Goal: Task Accomplishment & Management: Complete application form

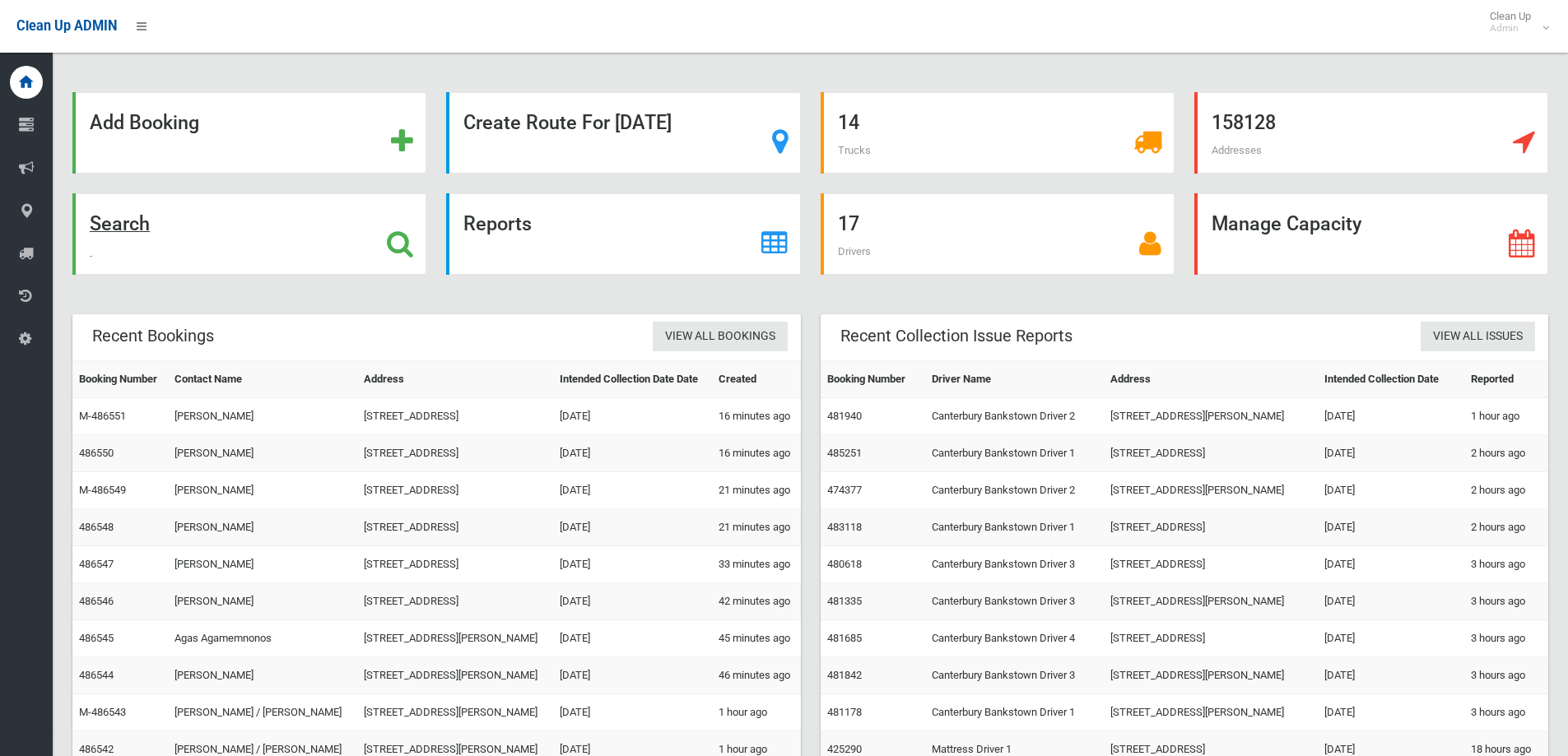
click at [208, 243] on div "Search" at bounding box center [249, 234] width 354 height 82
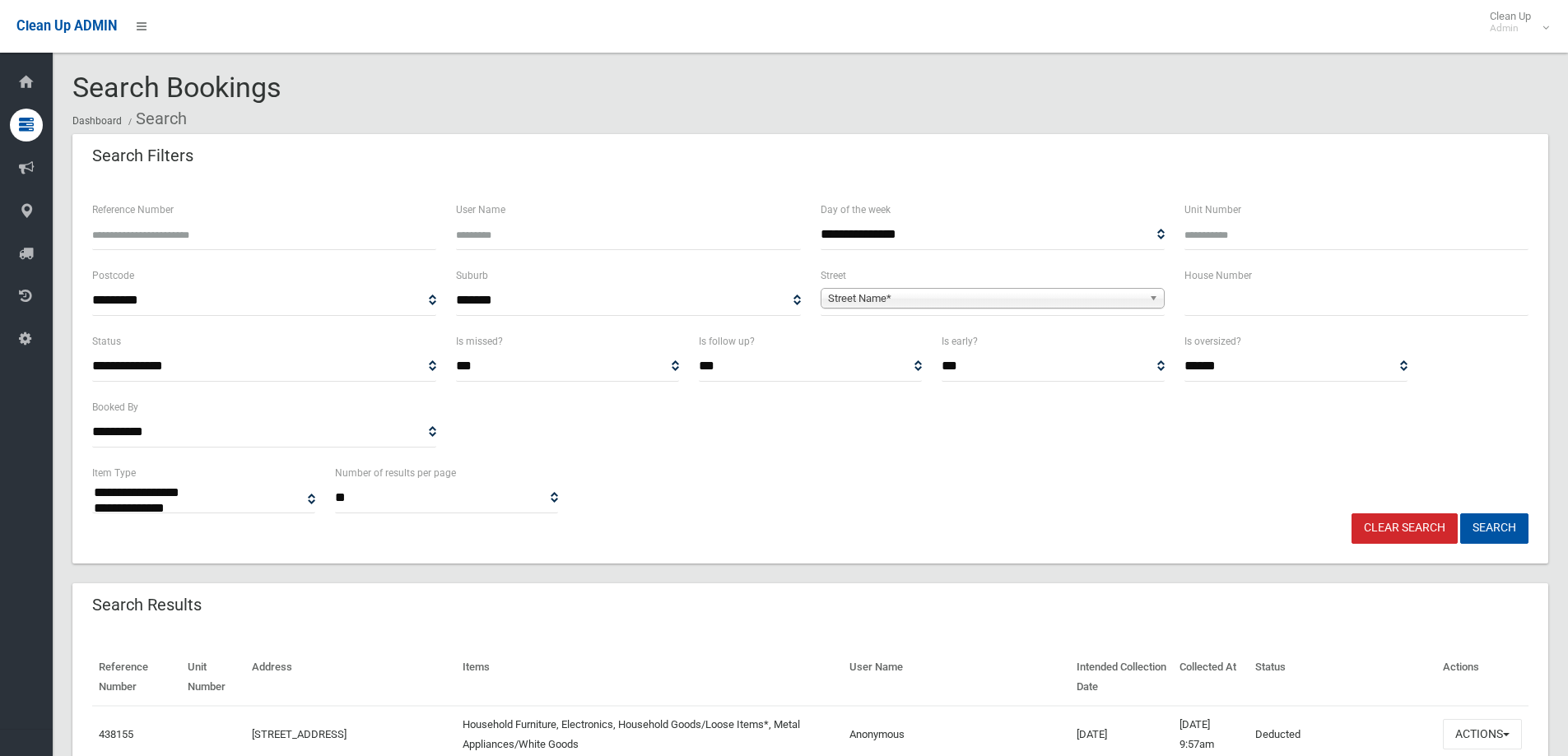
select select
click at [1389, 315] on input "text" at bounding box center [1357, 300] width 344 height 30
type input "**"
click at [1127, 288] on link "Street Name*" at bounding box center [993, 298] width 344 height 21
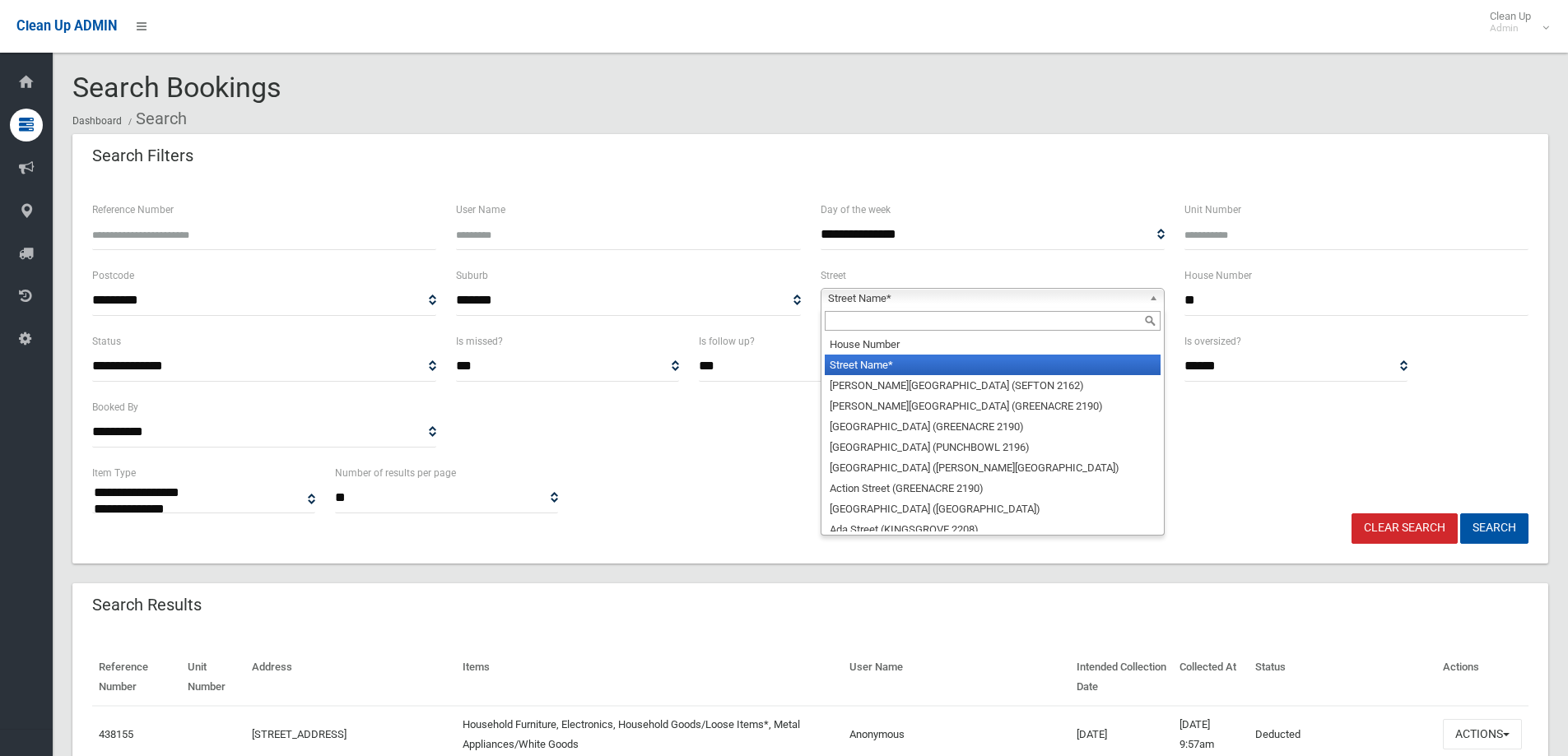
click at [1121, 325] on input "text" at bounding box center [993, 321] width 335 height 20
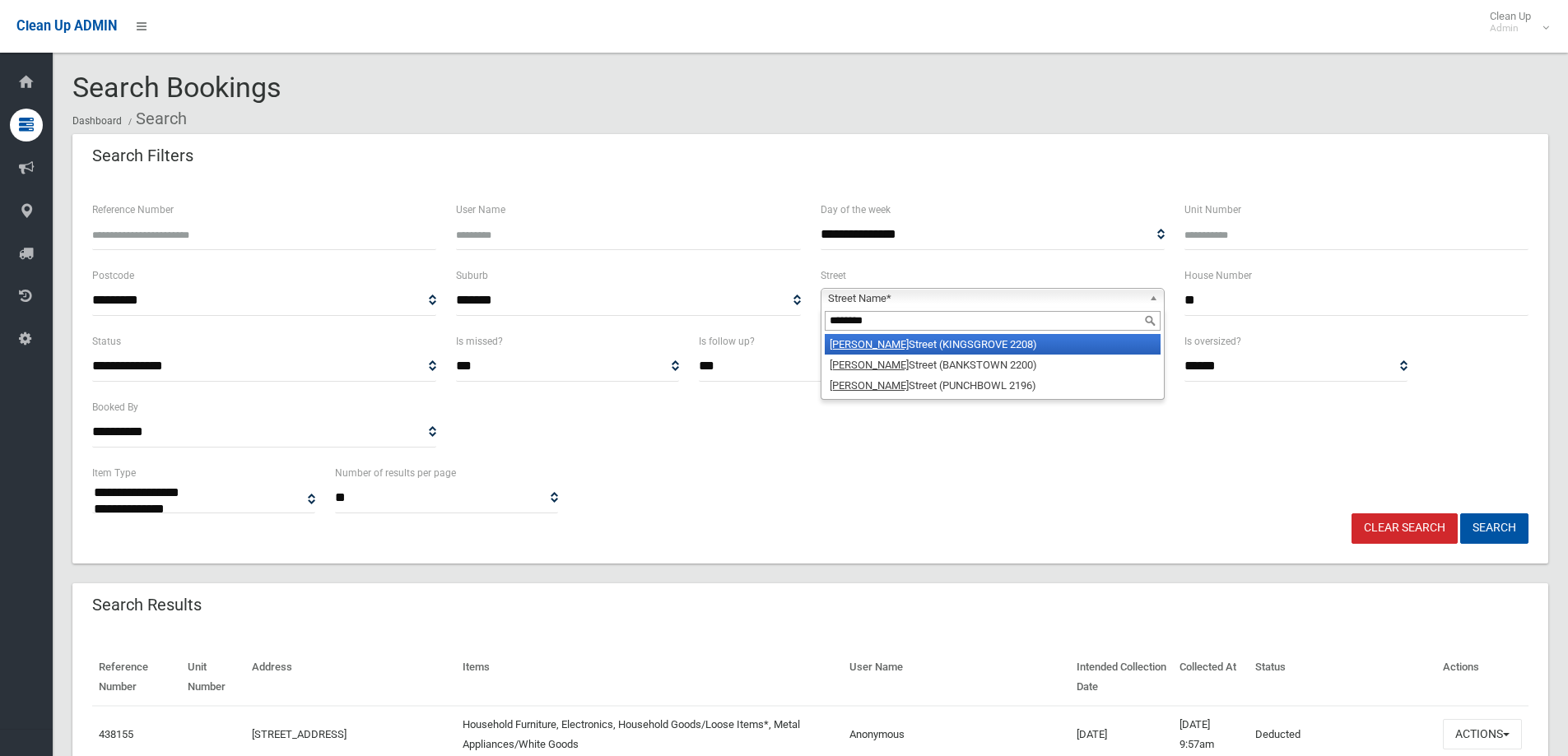
type input "********"
click at [1107, 335] on li "Marcella Street (KINGSGROVE 2208)" at bounding box center [993, 344] width 335 height 21
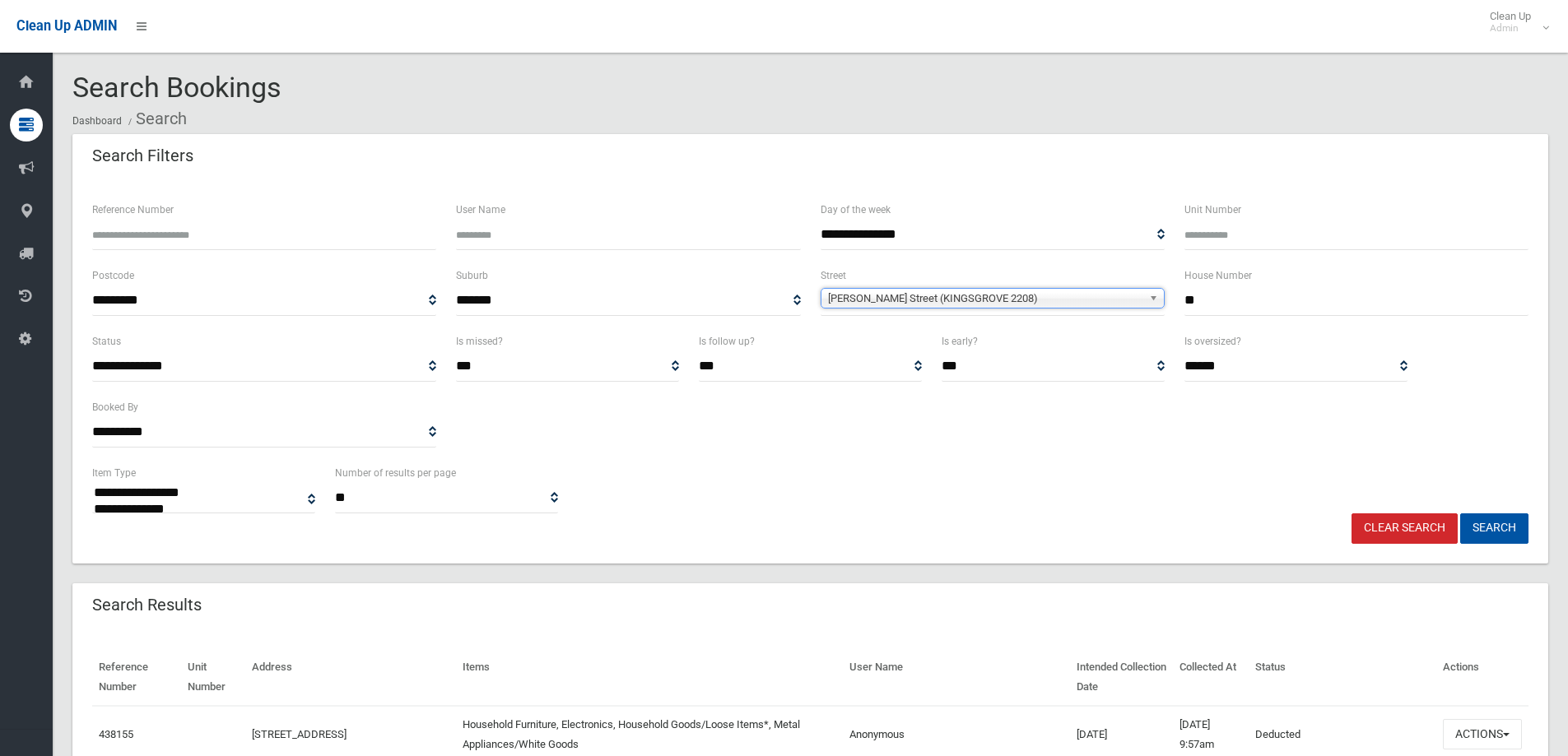
click at [1503, 552] on div "**********" at bounding box center [810, 372] width 1476 height 384
click at [1505, 516] on button "Search" at bounding box center [1494, 529] width 68 height 30
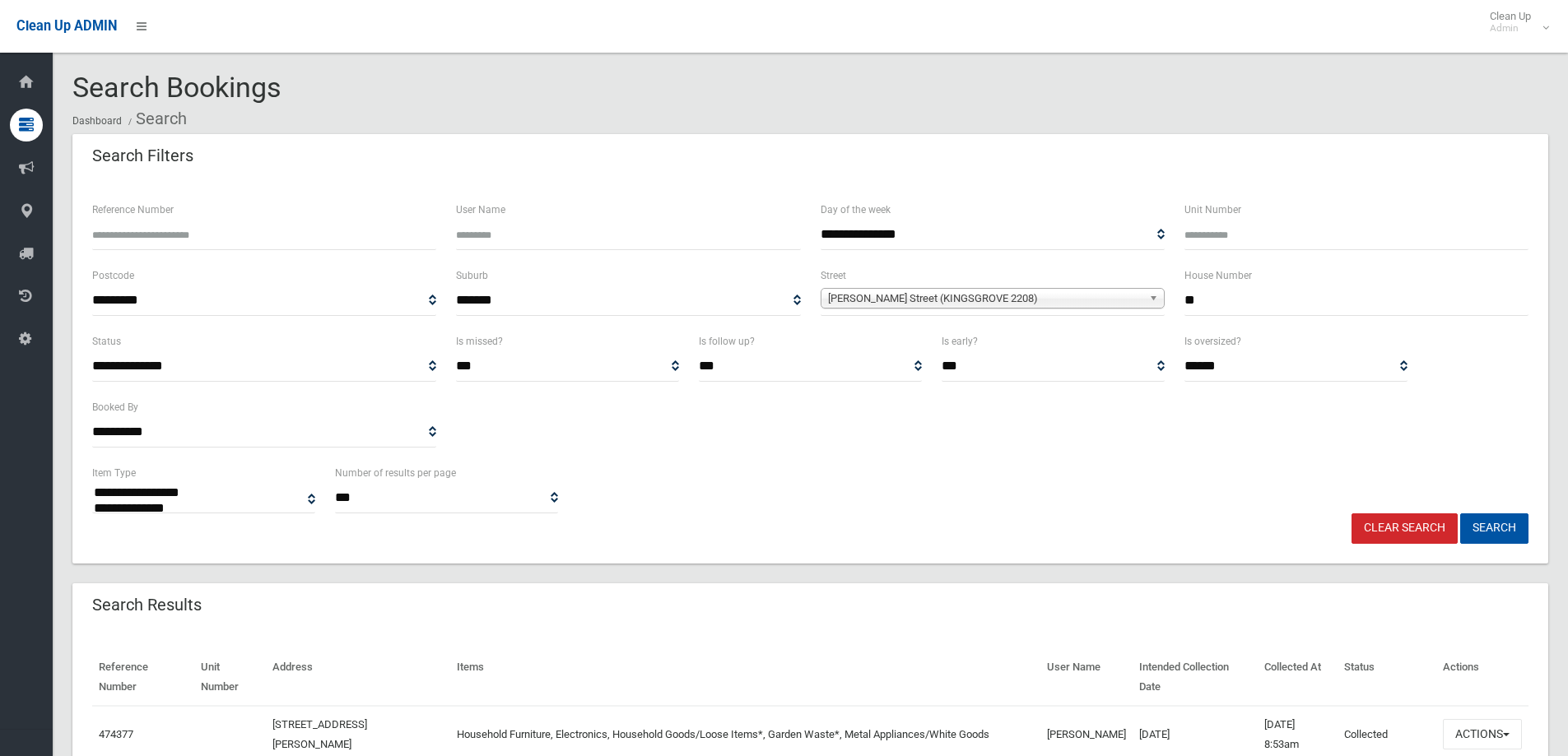
select select
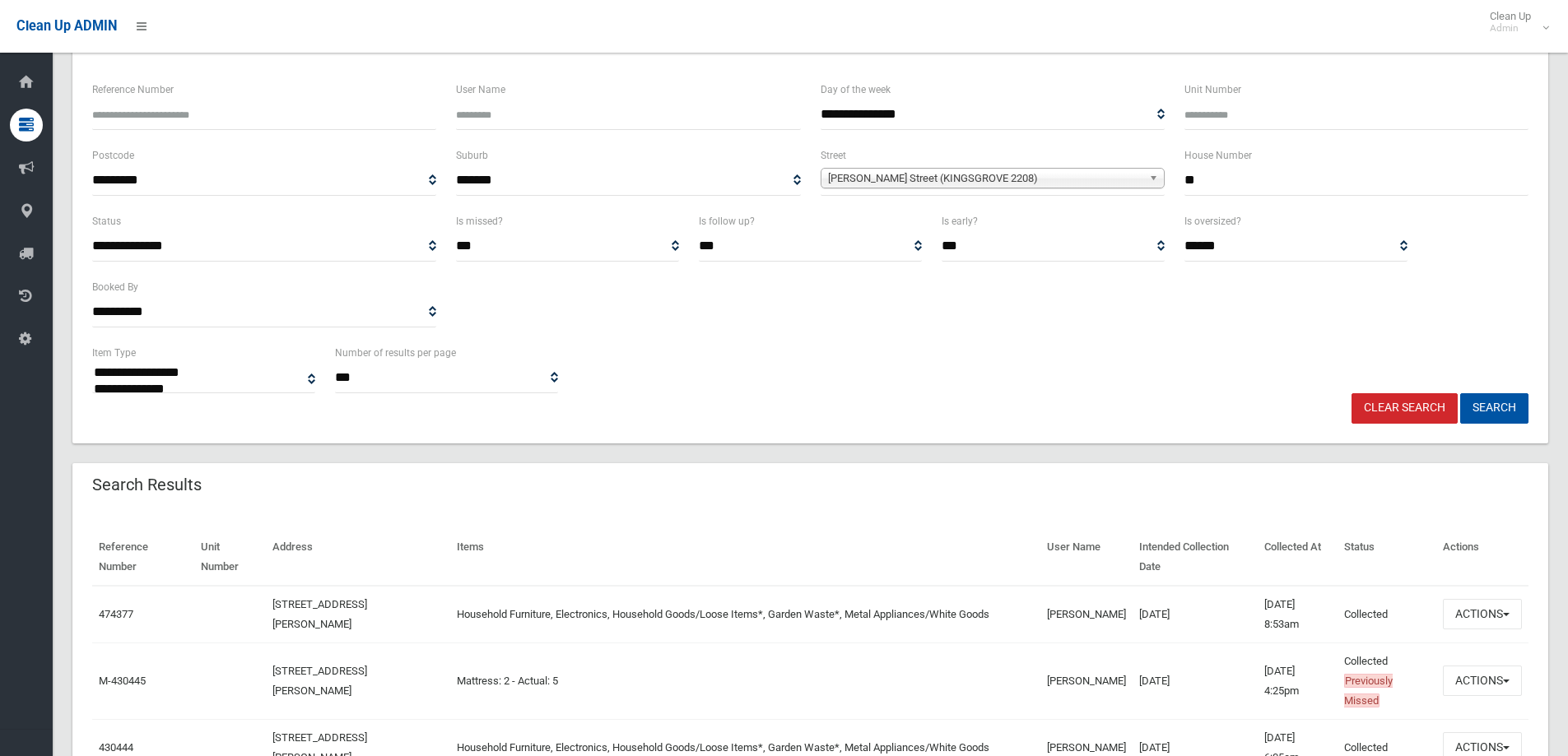
scroll to position [247, 0]
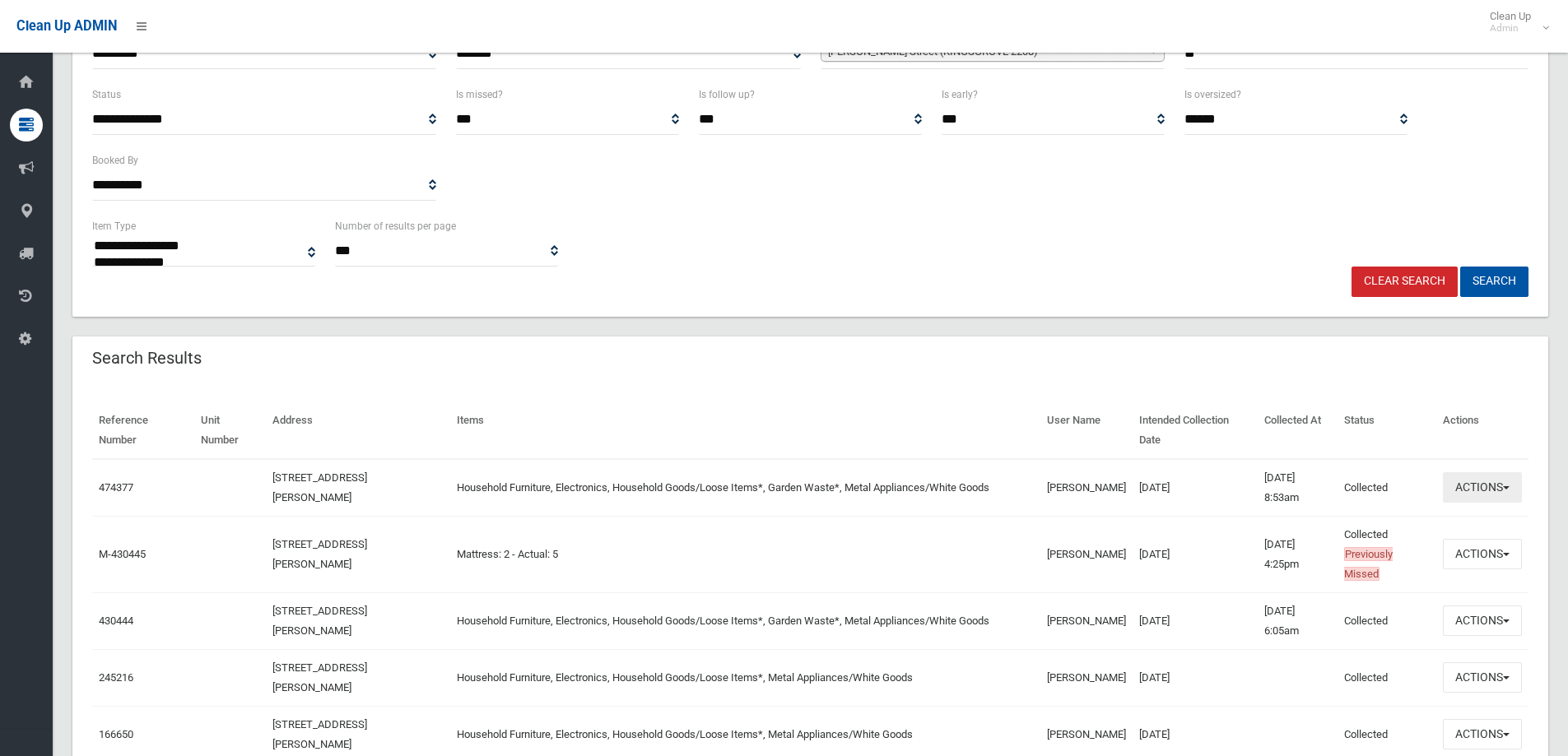
click at [1503, 475] on button "Actions" at bounding box center [1483, 488] width 79 height 30
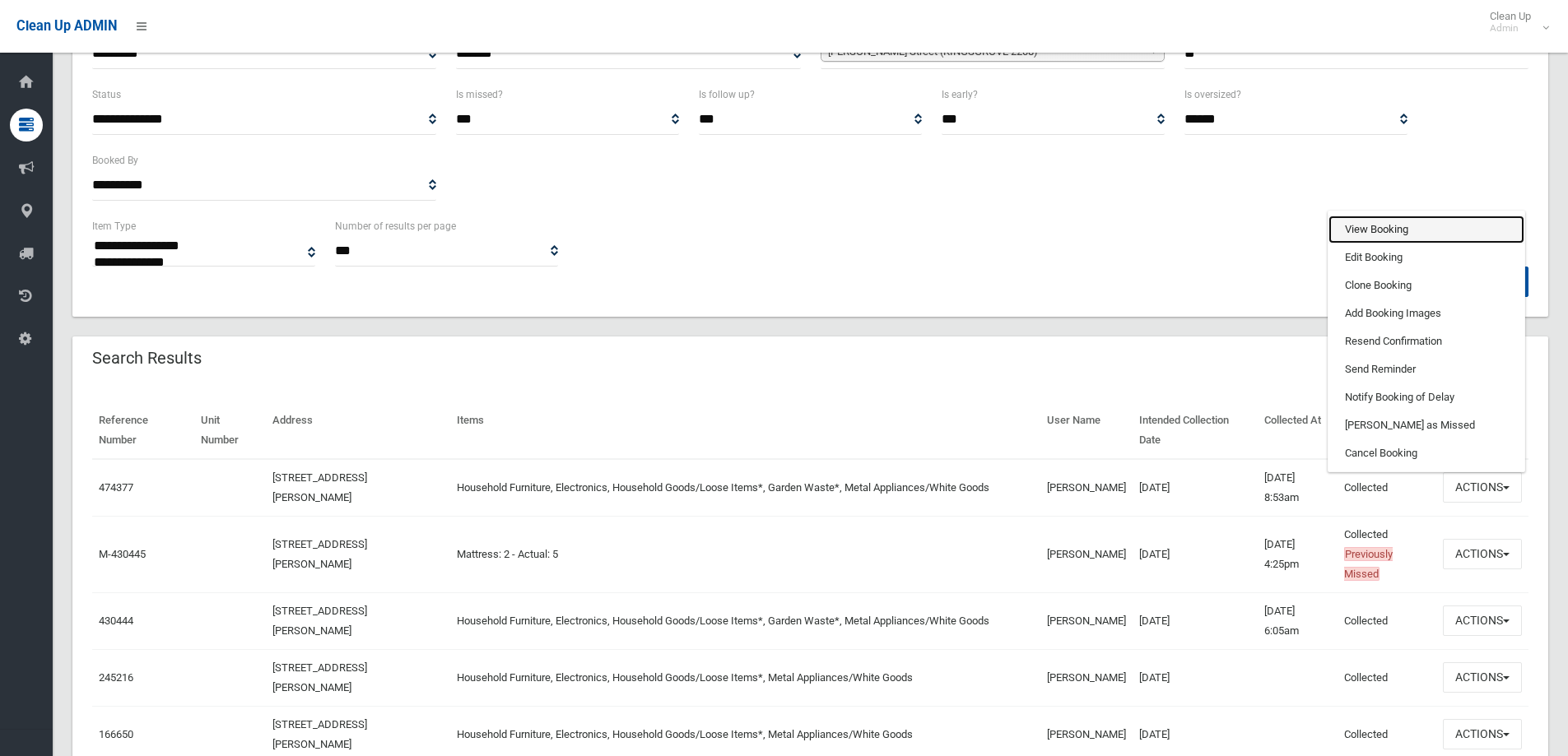
click at [1429, 225] on link "View Booking" at bounding box center [1426, 229] width 196 height 28
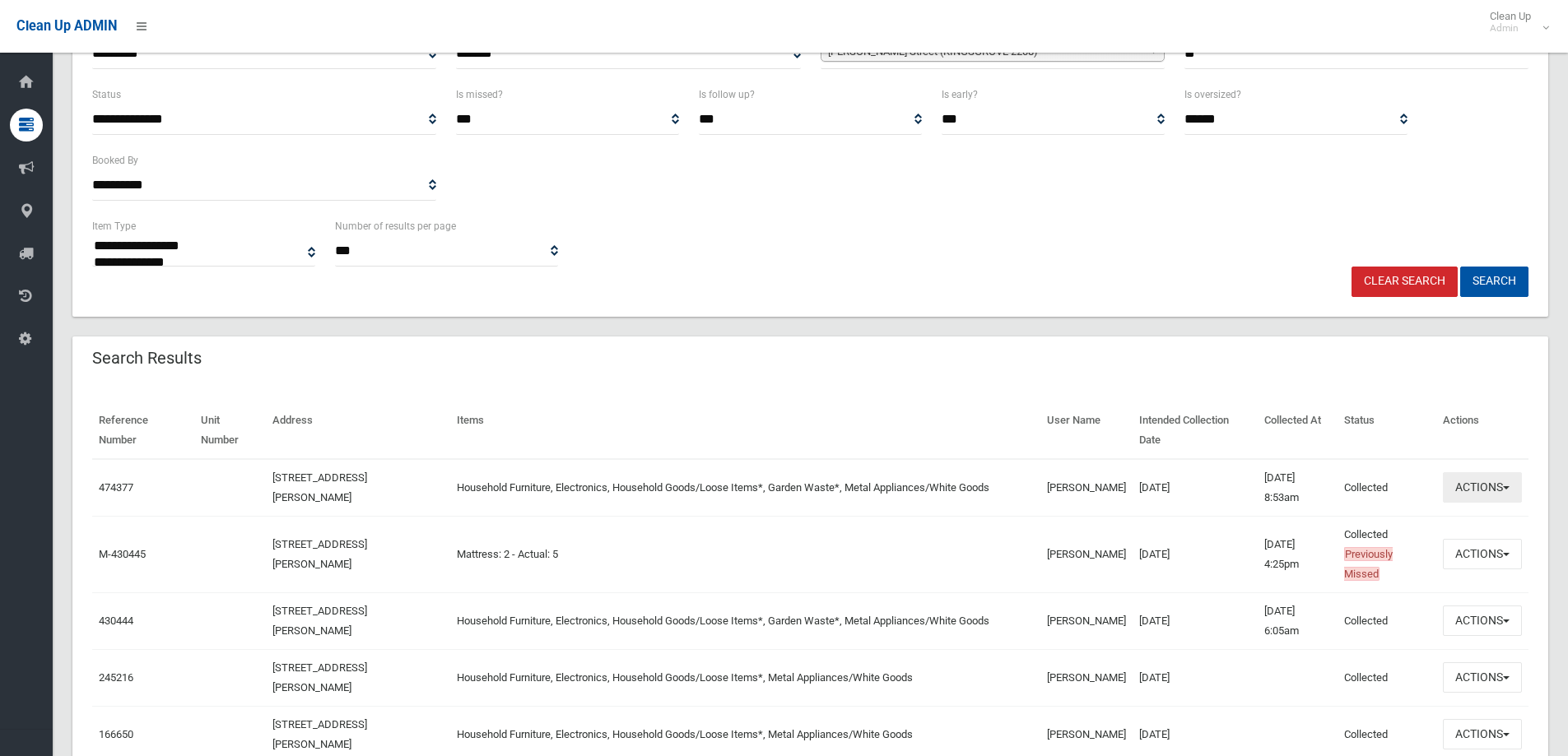
click at [1480, 483] on button "Actions" at bounding box center [1483, 488] width 79 height 30
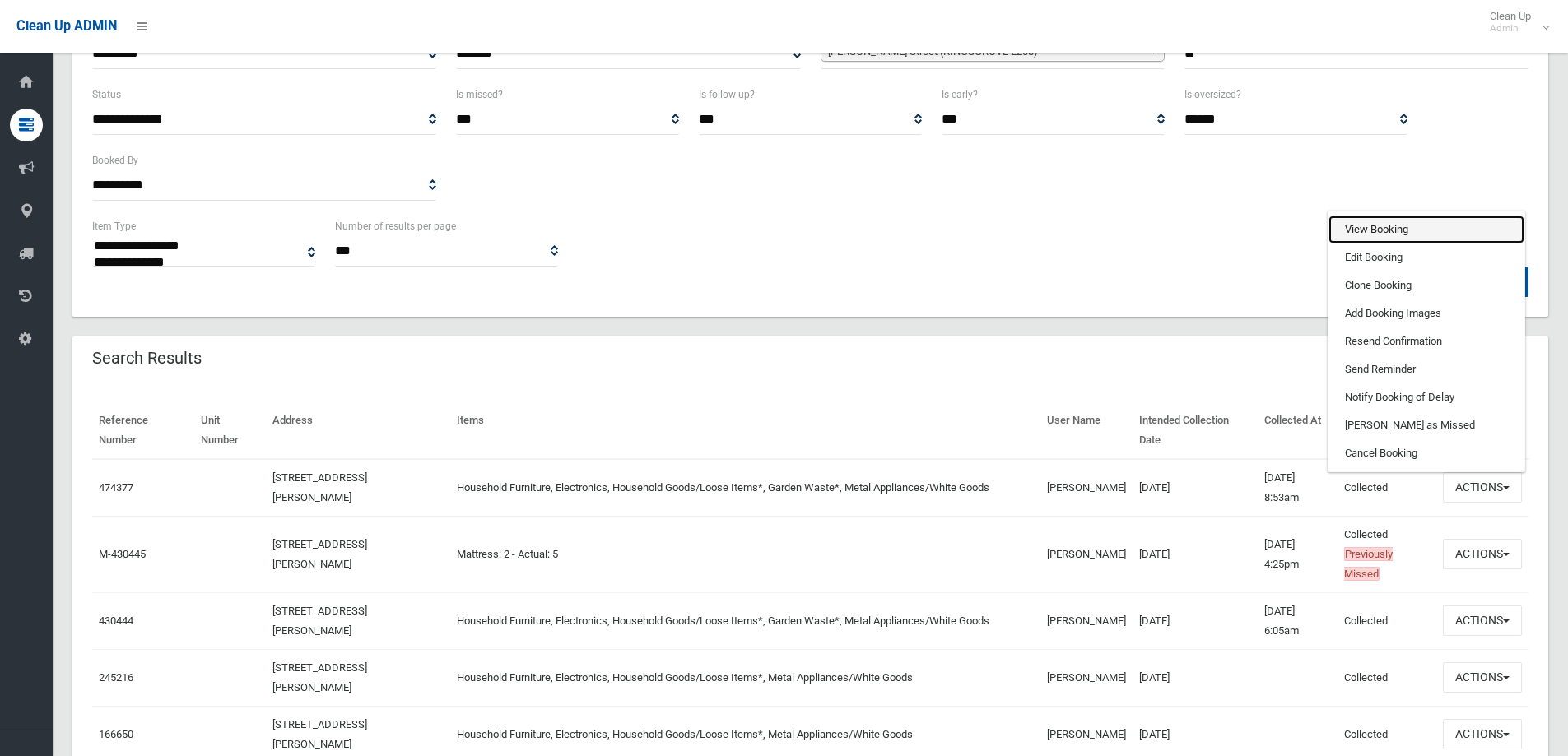
click at [1385, 222] on link "View Booking" at bounding box center [1426, 229] width 196 height 28
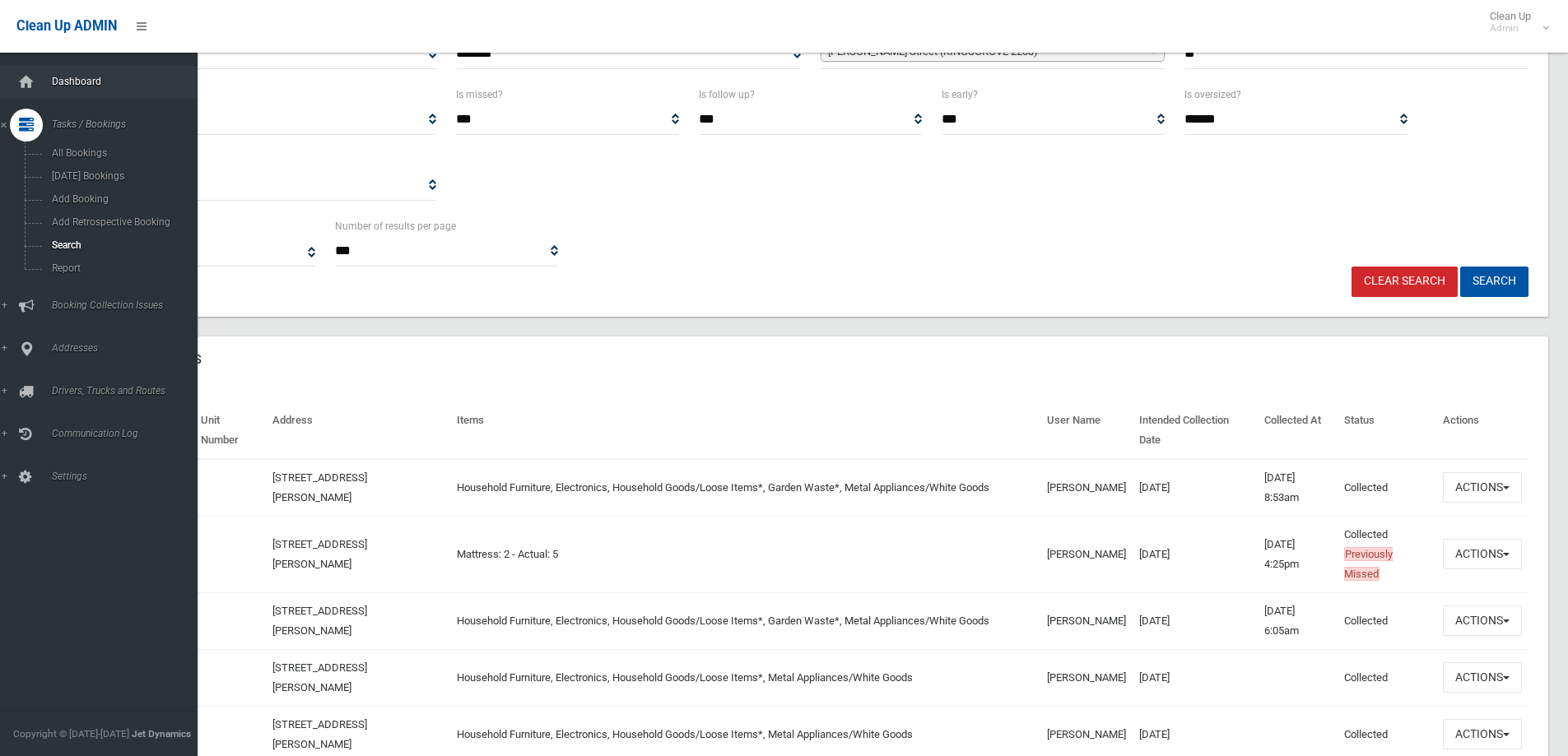
click at [62, 75] on span "Dashboard" at bounding box center [128, 81] width 163 height 12
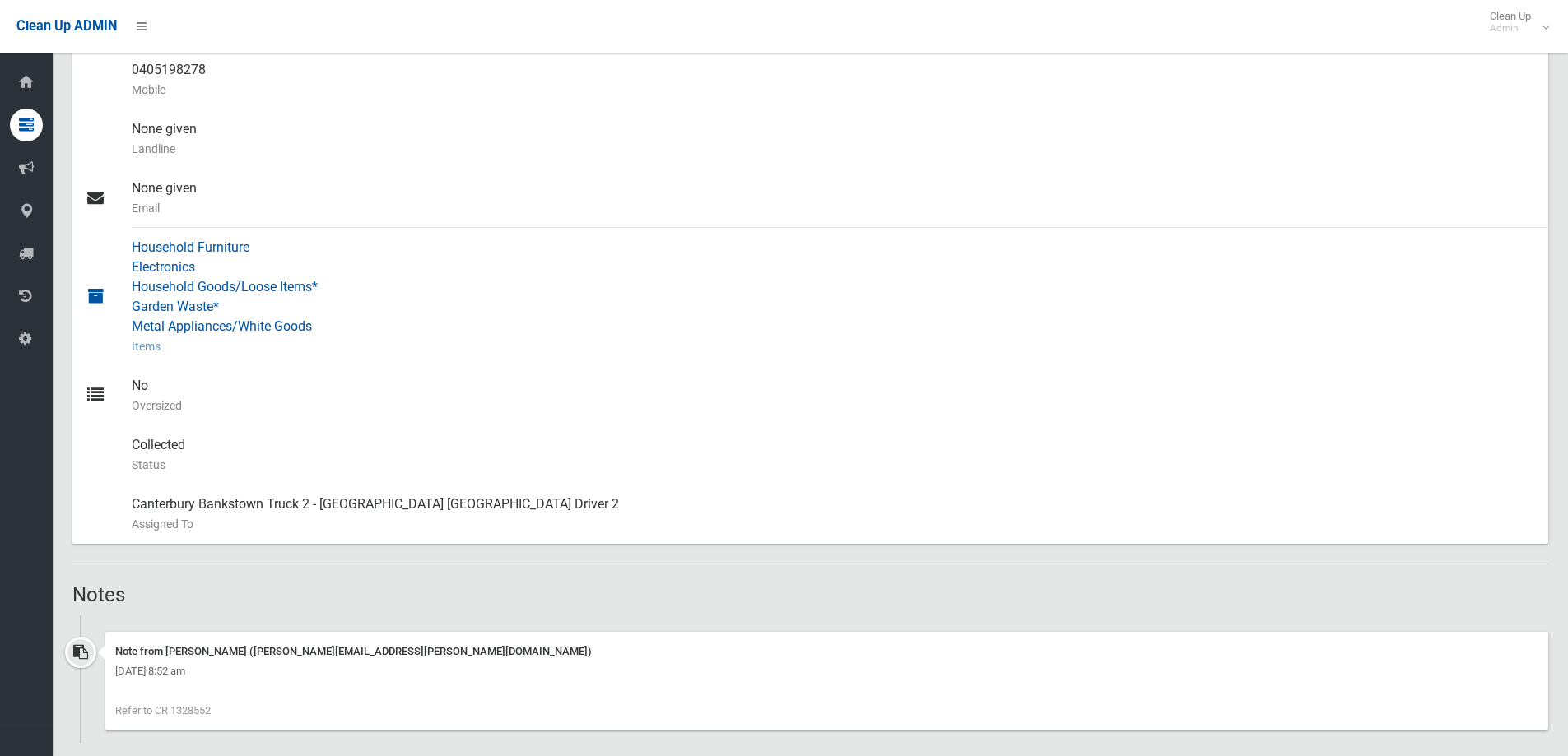
scroll to position [1070, 0]
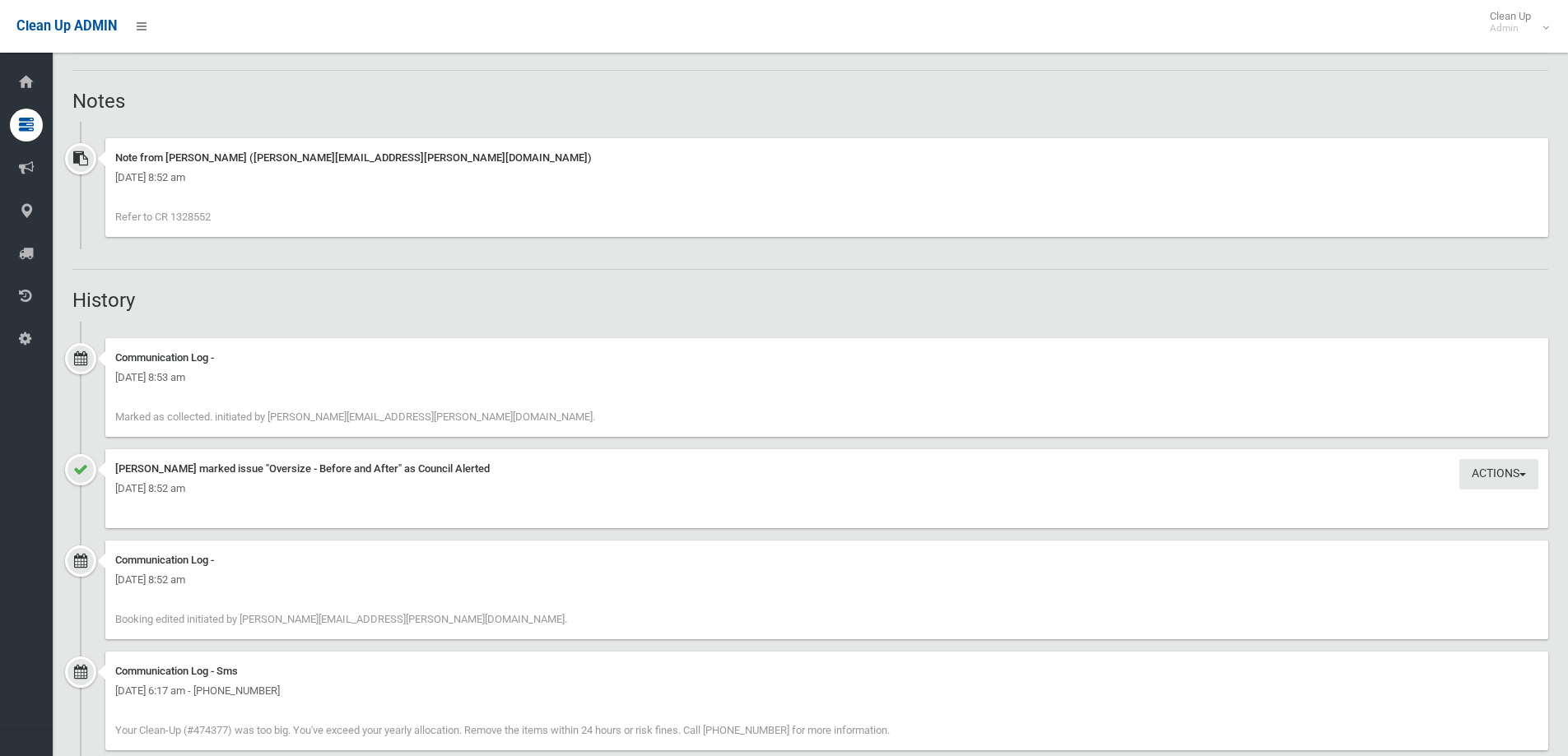
drag, startPoint x: 170, startPoint y: 213, endPoint x: 215, endPoint y: 213, distance: 45.0
click at [215, 213] on div "Note from [PERSON_NAME] ([PERSON_NAME][EMAIL_ADDRESS][PERSON_NAME][DOMAIN_NAME]…" at bounding box center [826, 187] width 1443 height 99
copy span "1328552"
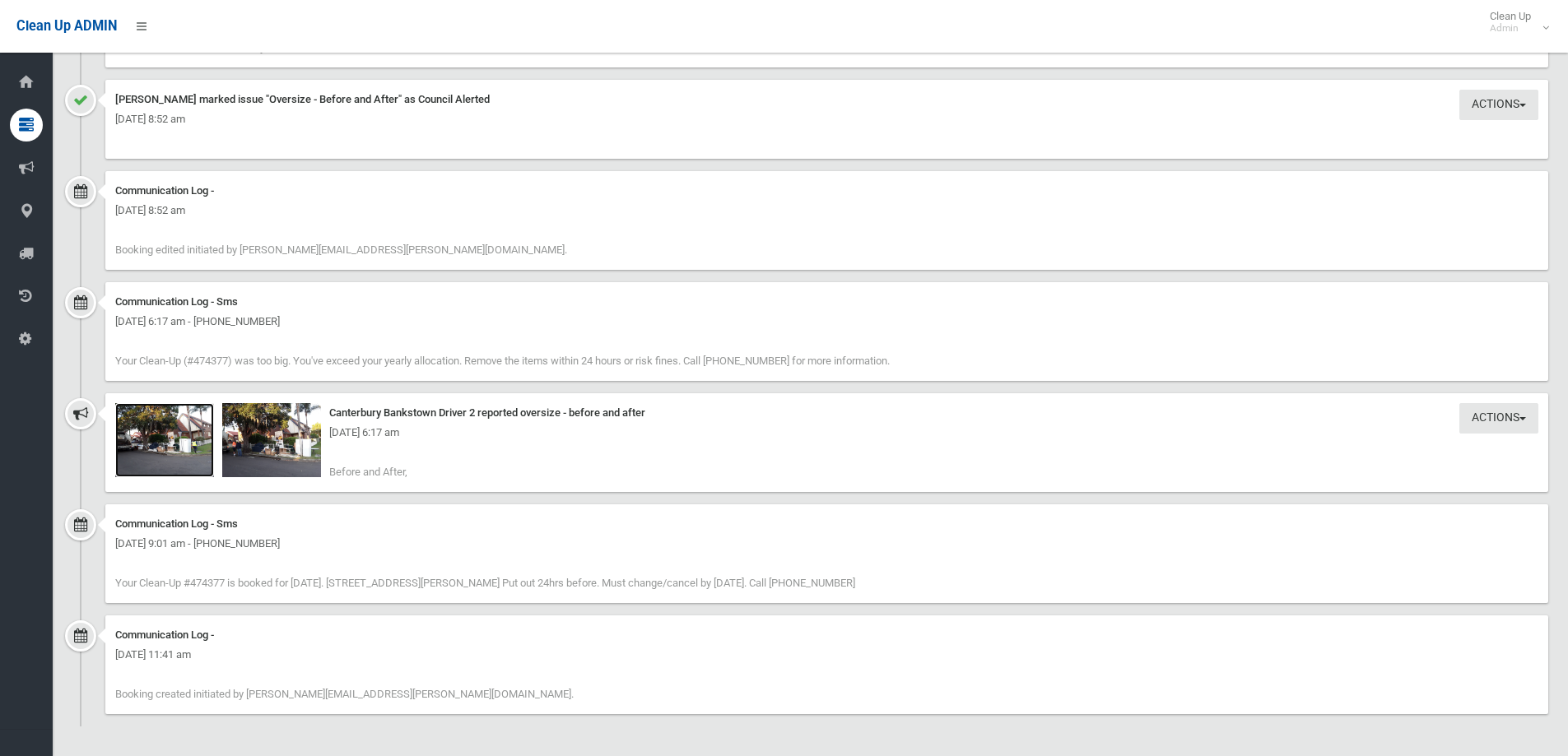
click at [196, 415] on img at bounding box center [164, 440] width 99 height 74
click at [292, 434] on div "Friday 19th September 2025 - 6:17 am" at bounding box center [826, 433] width 1424 height 20
click at [246, 421] on img at bounding box center [272, 440] width 99 height 74
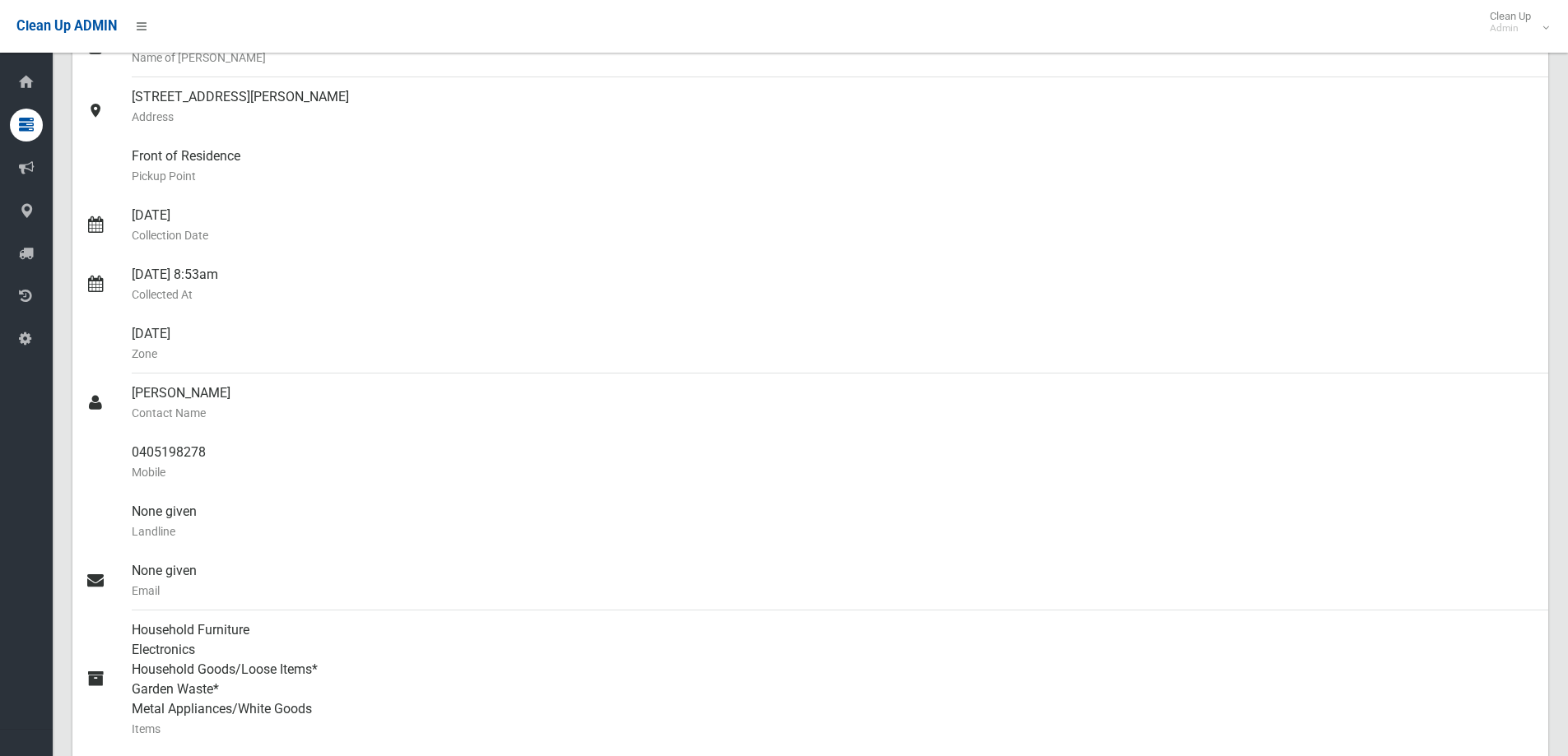
scroll to position [0, 0]
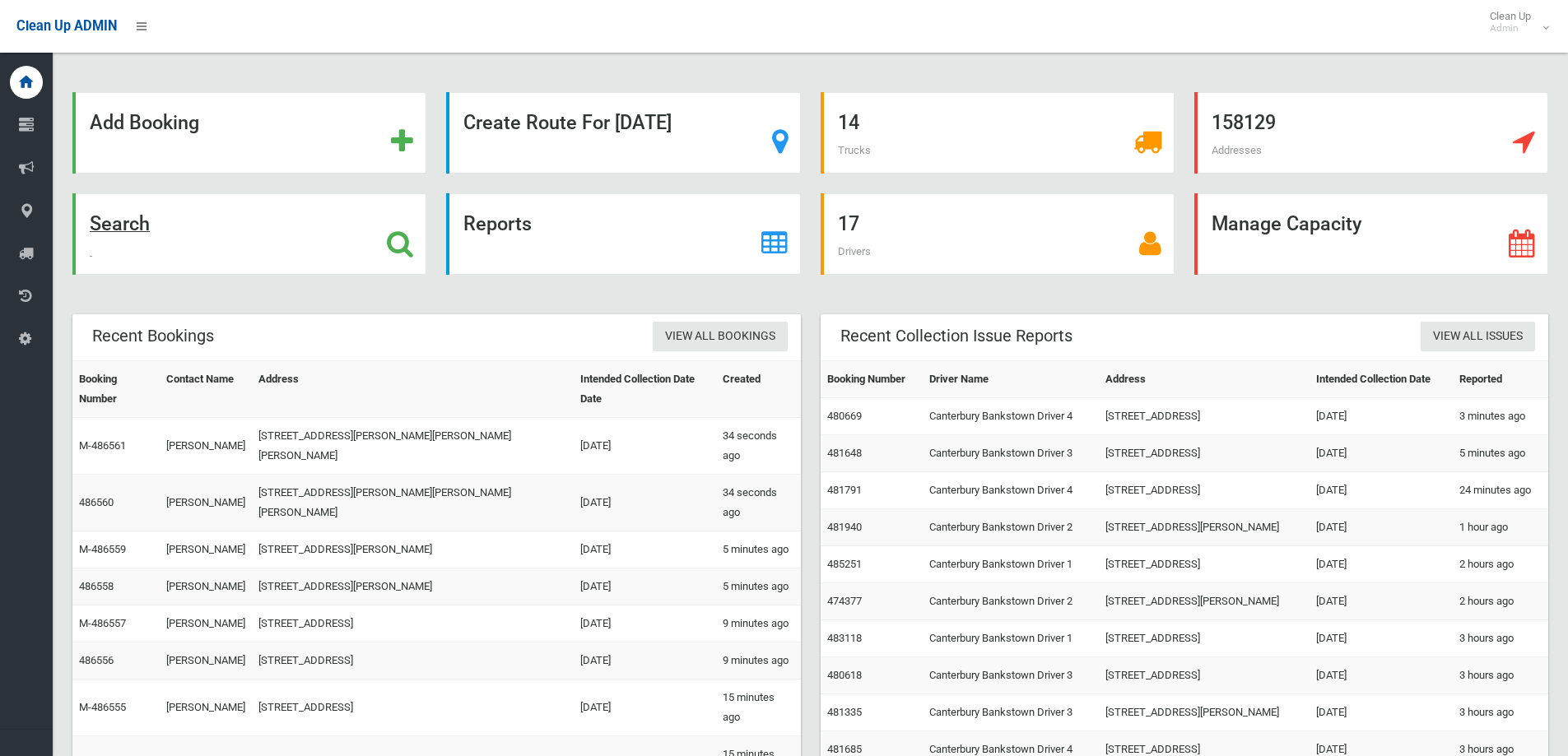
click at [269, 229] on div "Search" at bounding box center [249, 234] width 354 height 82
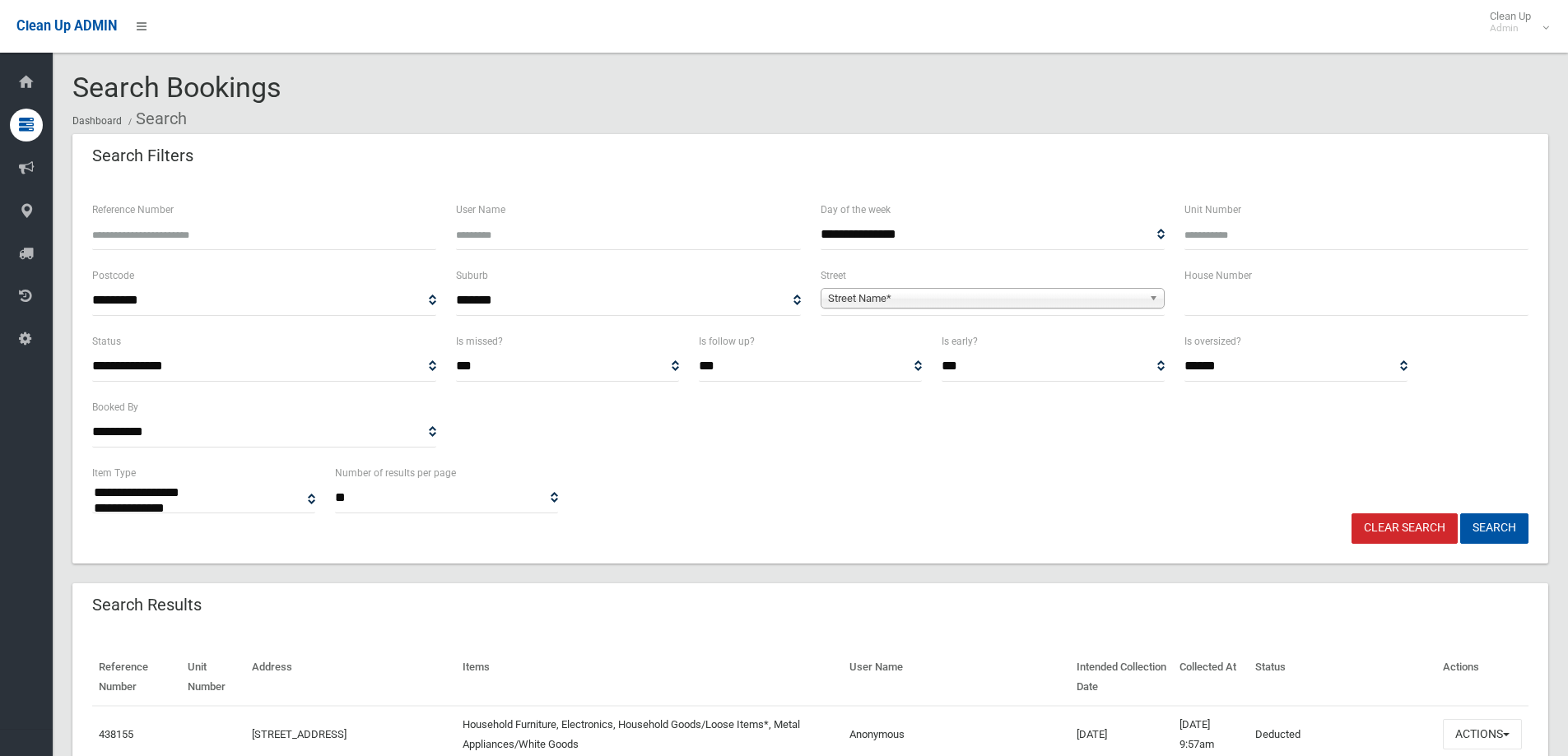
select select
click at [863, 86] on div "Search Bookings Dashboard Search" at bounding box center [810, 103] width 1476 height 62
click at [1331, 316] on div "House Number" at bounding box center [1357, 298] width 364 height 65
click at [1325, 304] on input "text" at bounding box center [1357, 300] width 344 height 30
type input "**"
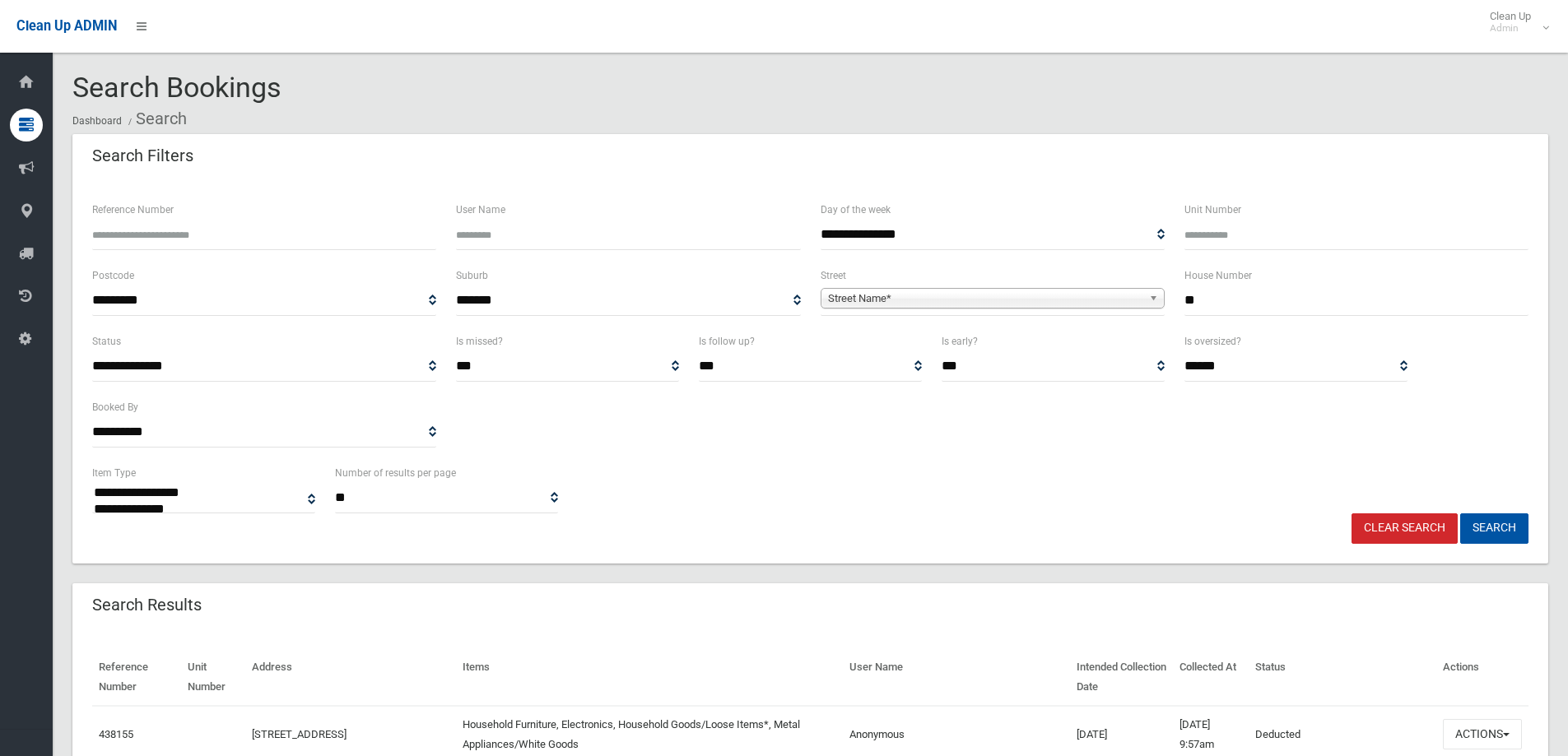
click at [1114, 286] on span "**********" at bounding box center [993, 300] width 344 height 30
click at [1104, 310] on span "**********" at bounding box center [993, 300] width 344 height 30
click at [1100, 308] on div "Street Name*" at bounding box center [993, 298] width 344 height 21
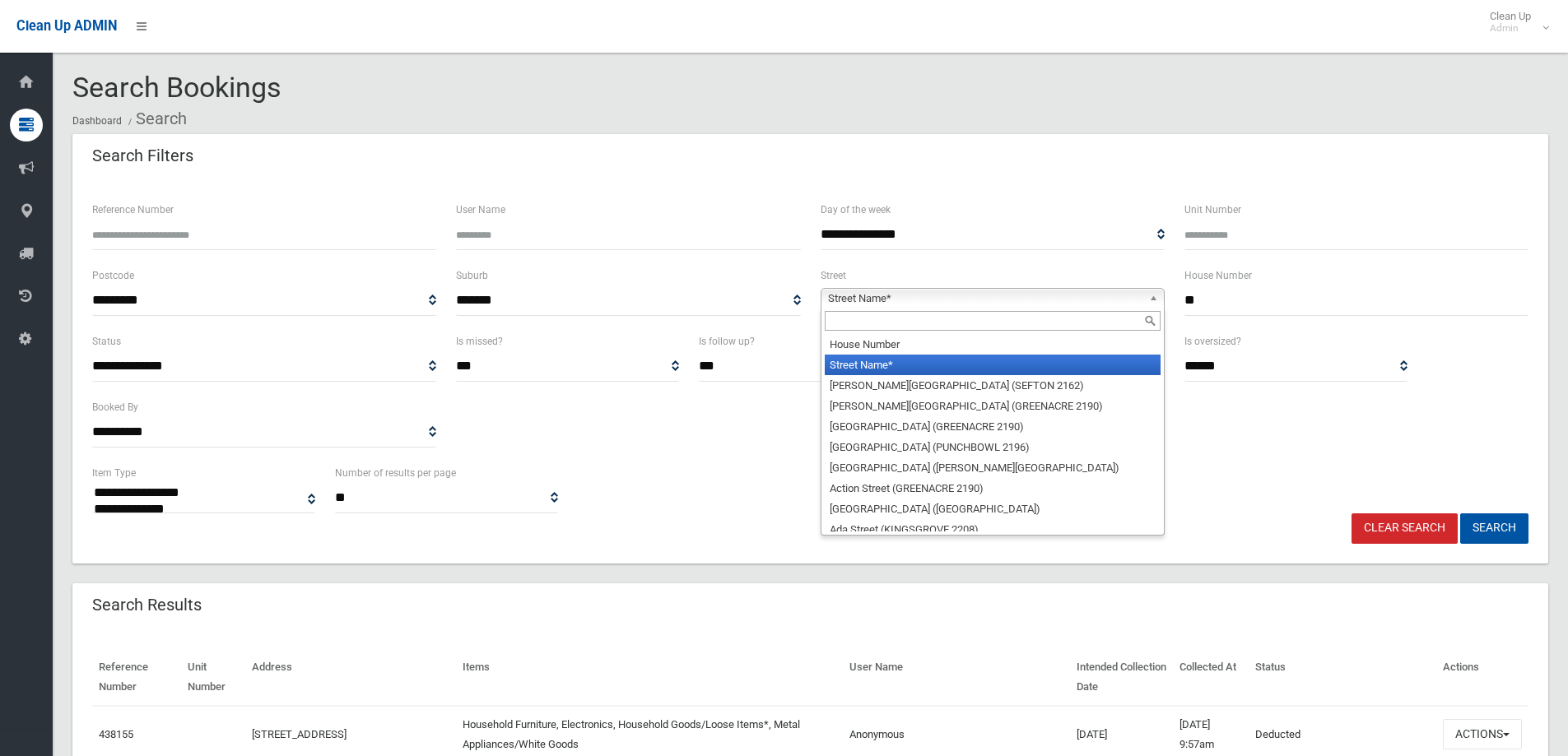
click at [1102, 317] on input "text" at bounding box center [993, 321] width 335 height 20
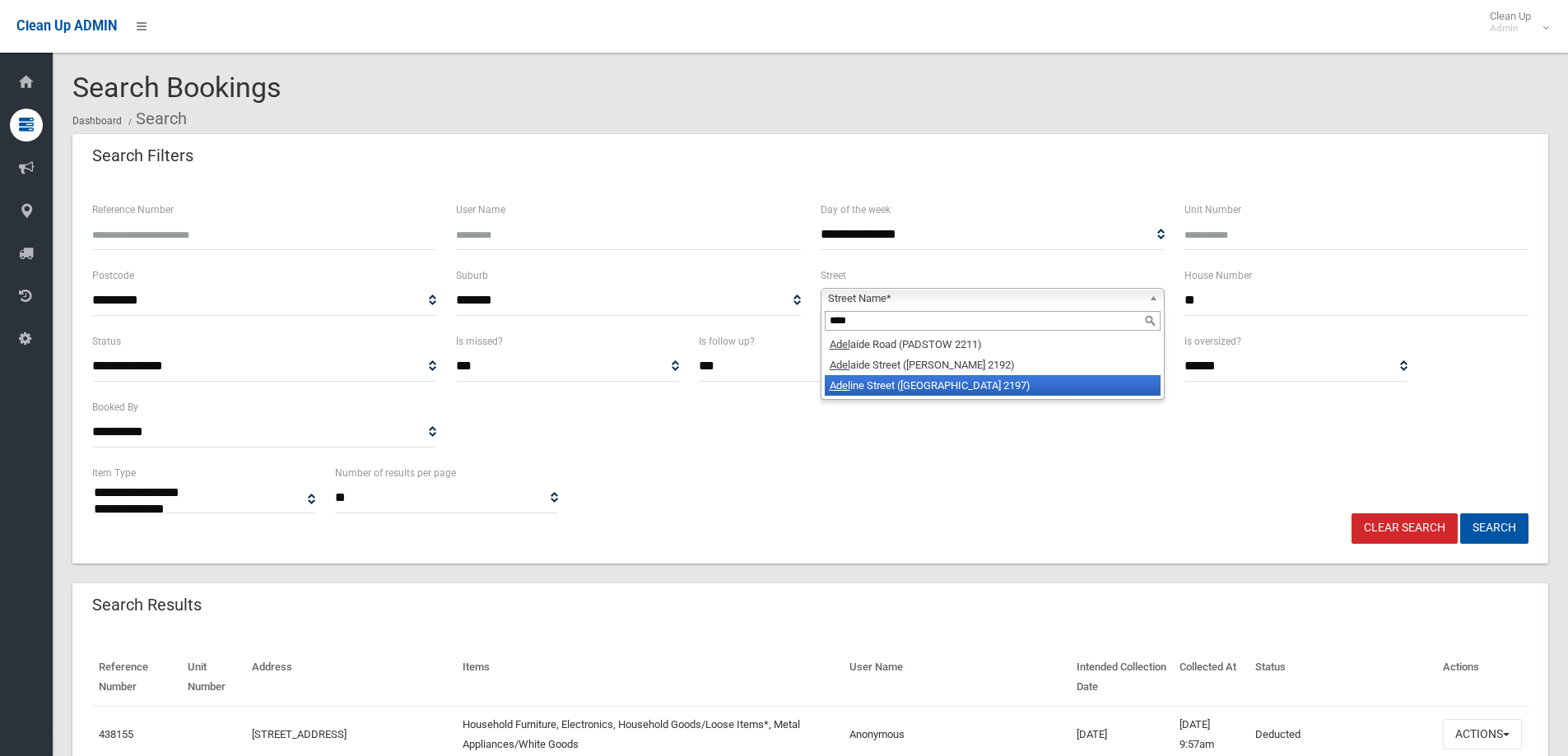
type input "****"
click at [1102, 378] on li "Adel ine Street (BASS HILL 2197)" at bounding box center [993, 385] width 335 height 21
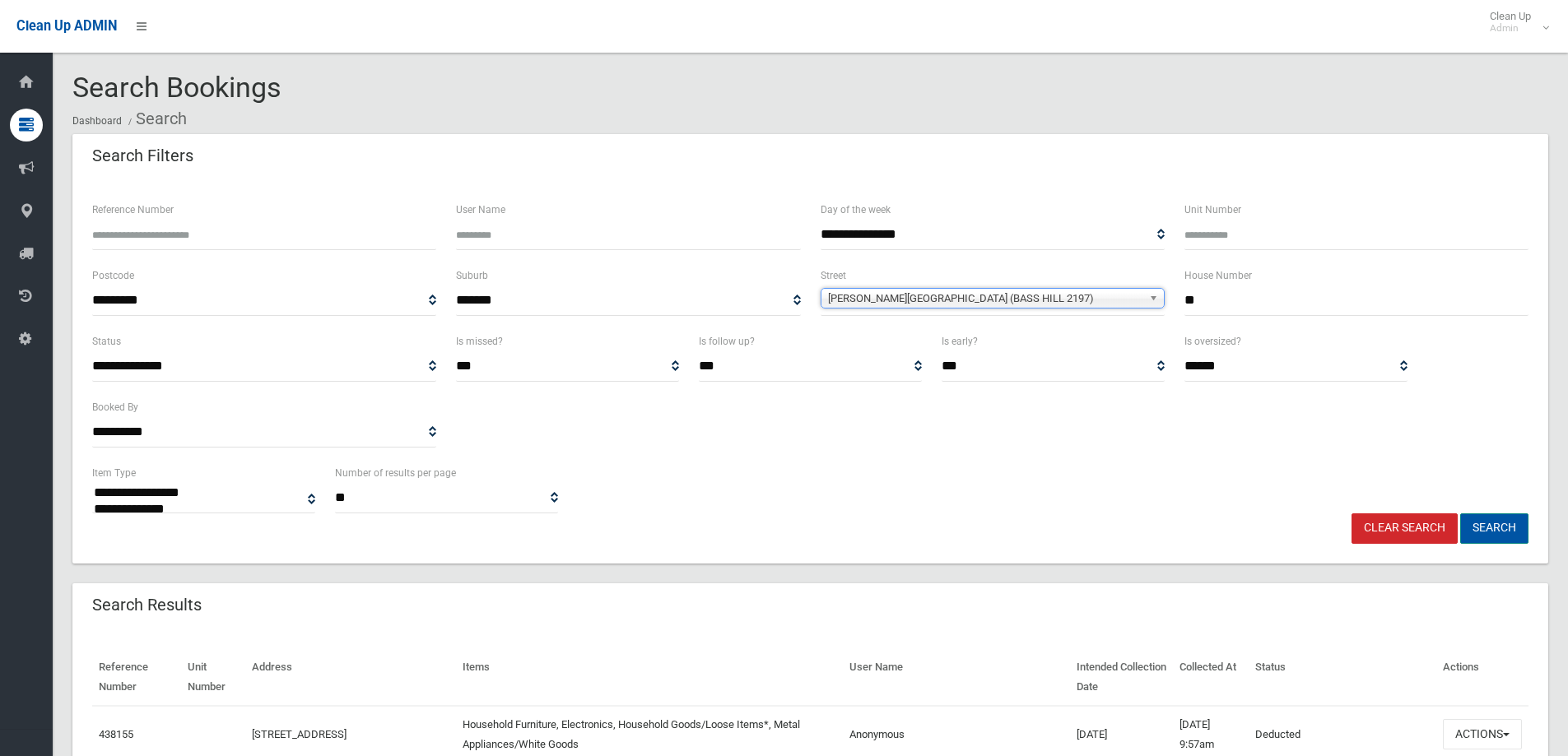
click at [1472, 525] on button "Search" at bounding box center [1494, 529] width 68 height 30
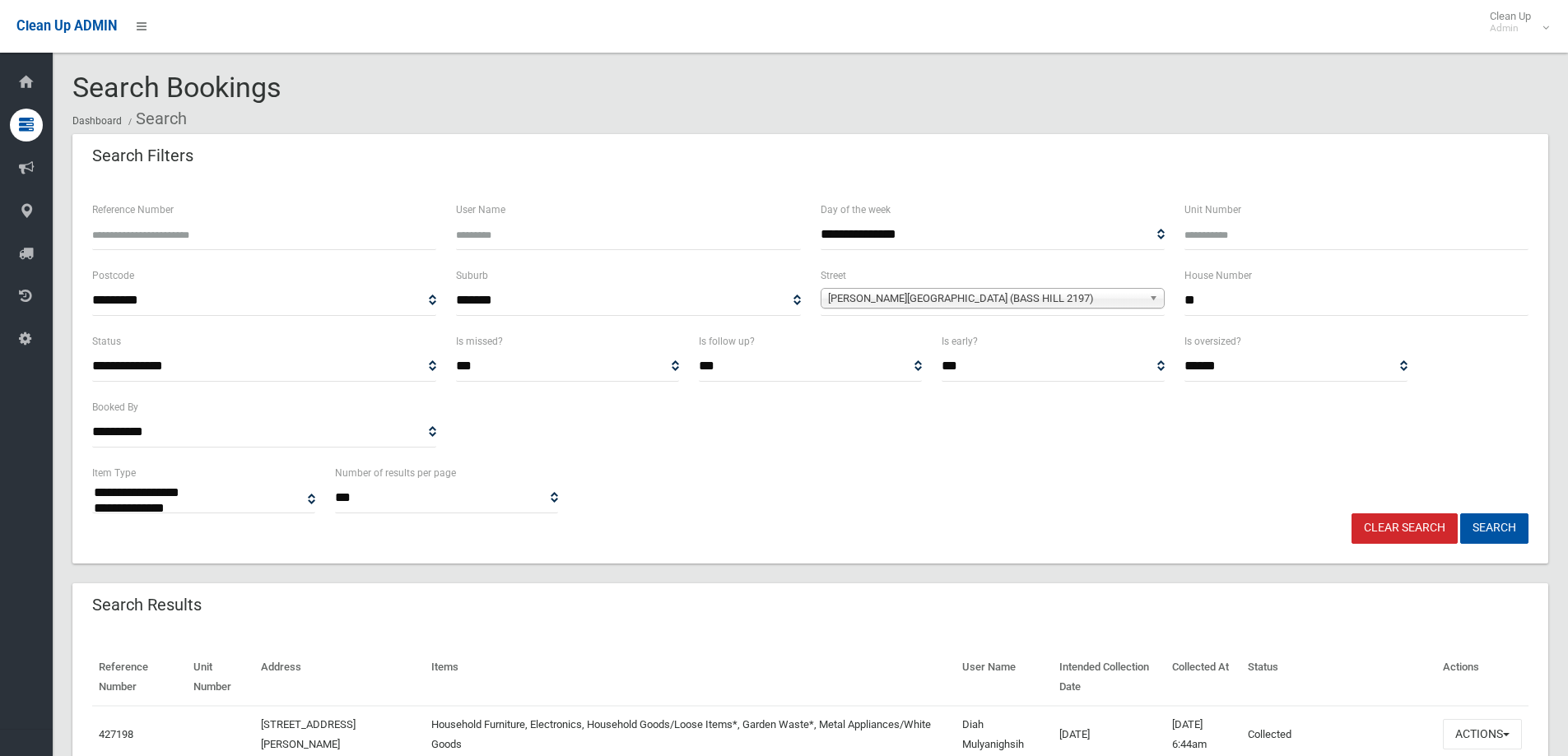
select select
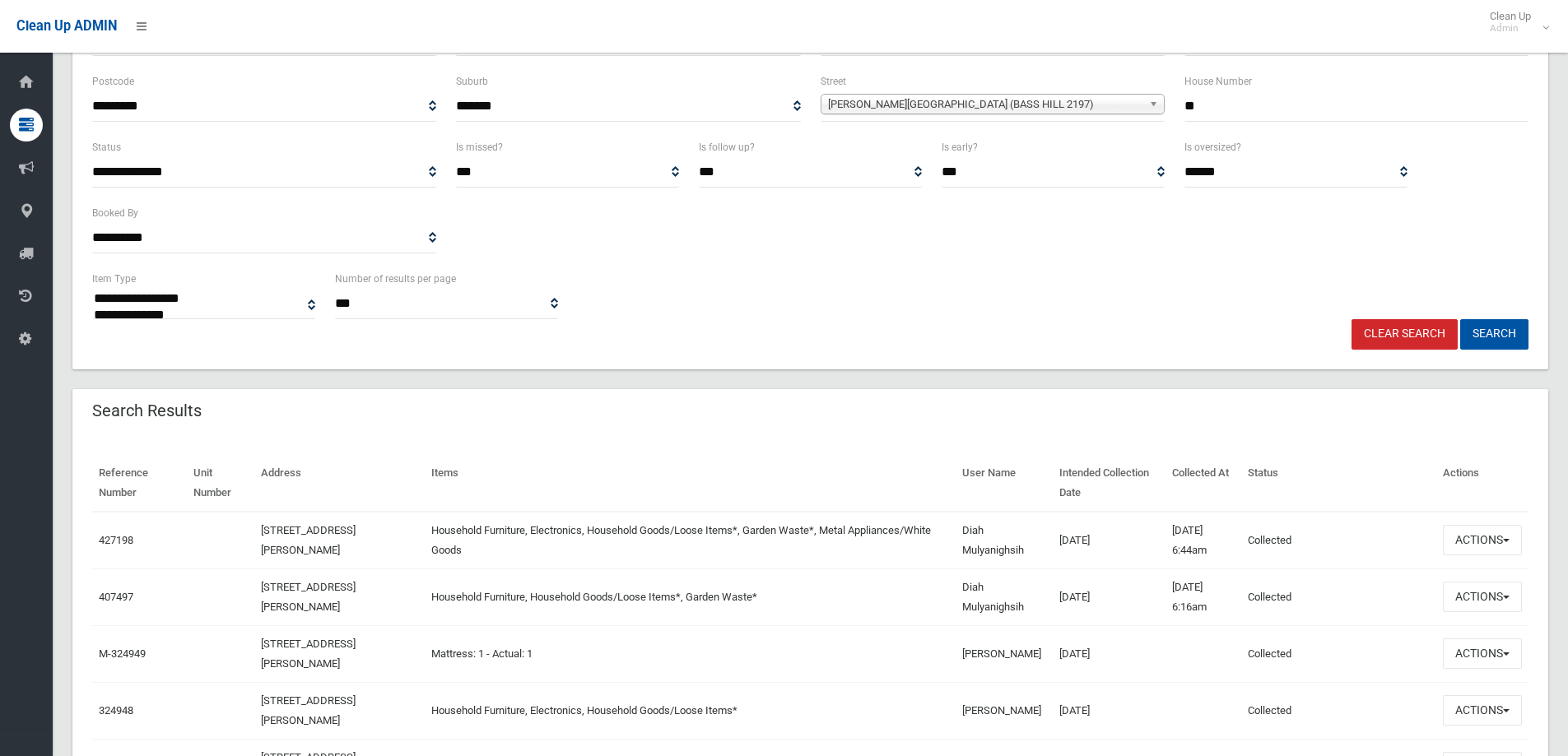
scroll to position [247, 0]
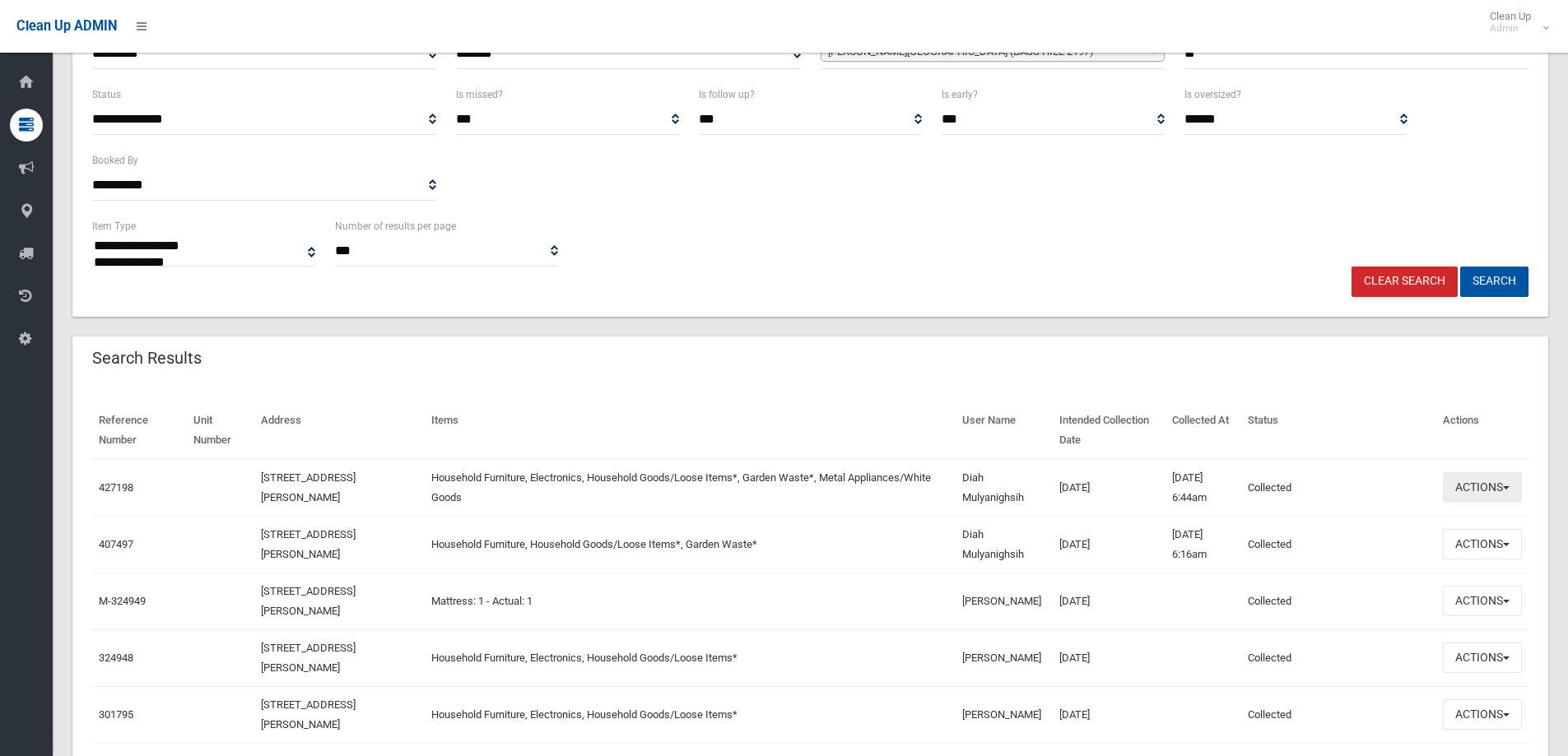
click at [1493, 487] on button "Actions" at bounding box center [1483, 488] width 79 height 30
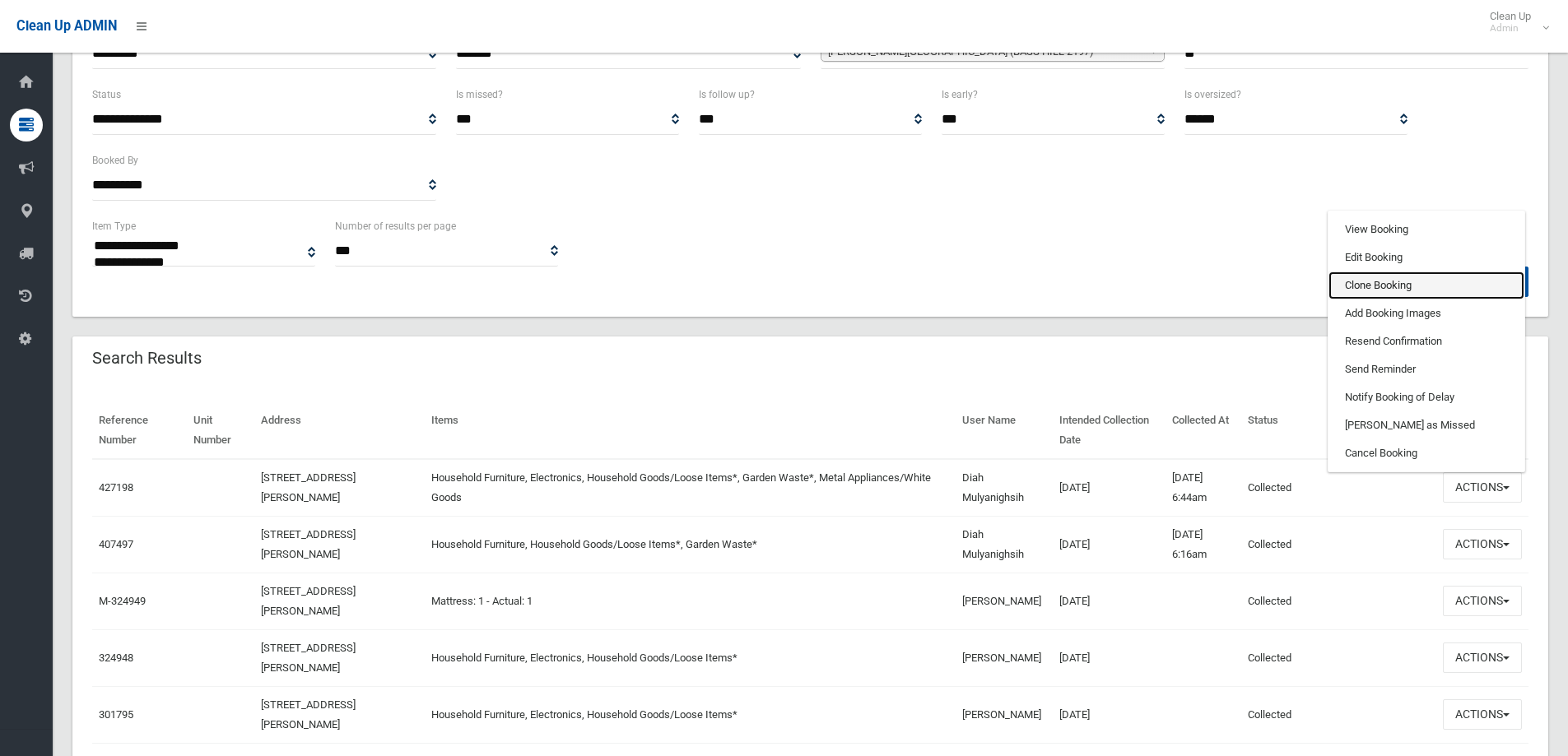
click at [1417, 285] on link "Clone Booking" at bounding box center [1426, 285] width 196 height 28
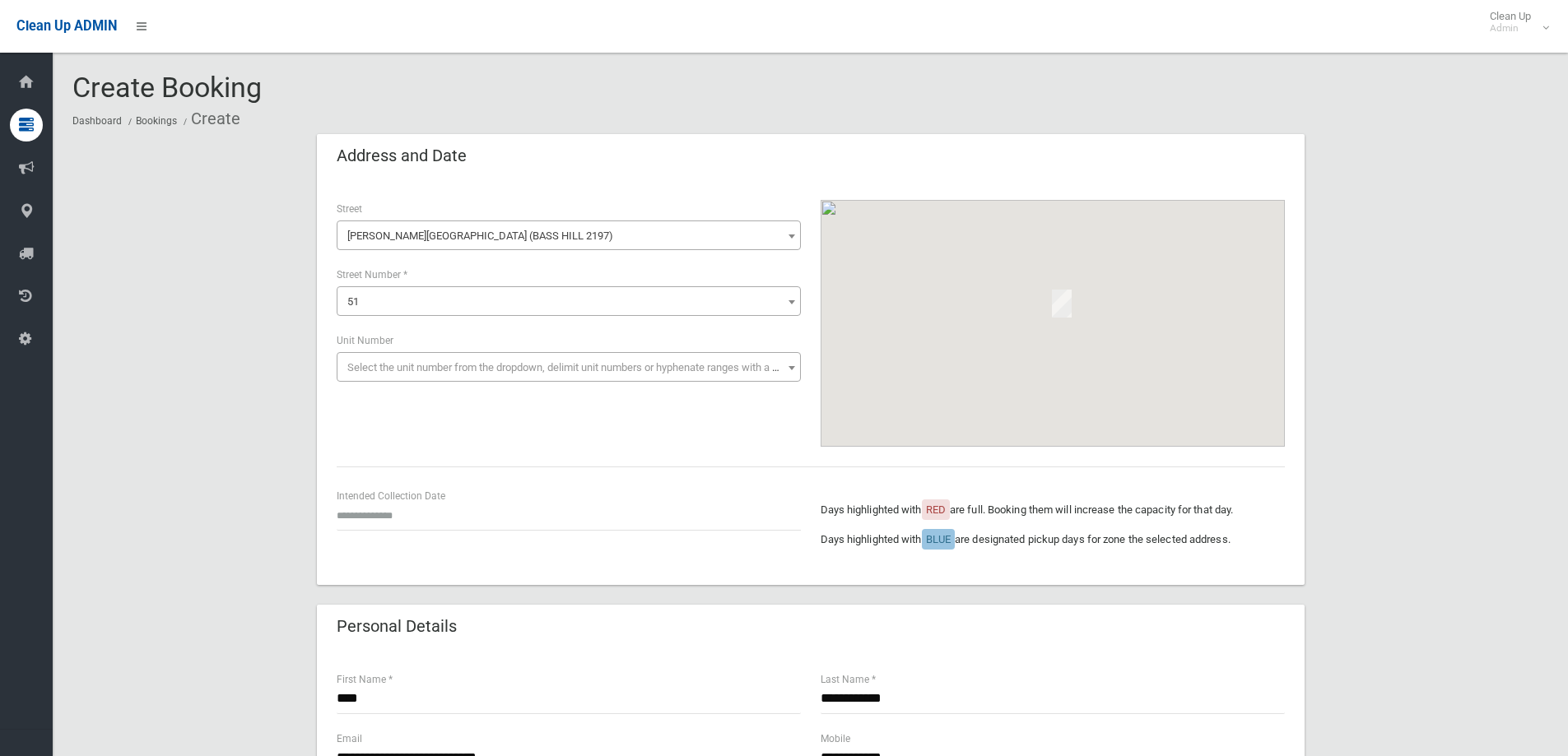
click at [452, 532] on div "Intended Collection Date" at bounding box center [569, 517] width 484 height 59
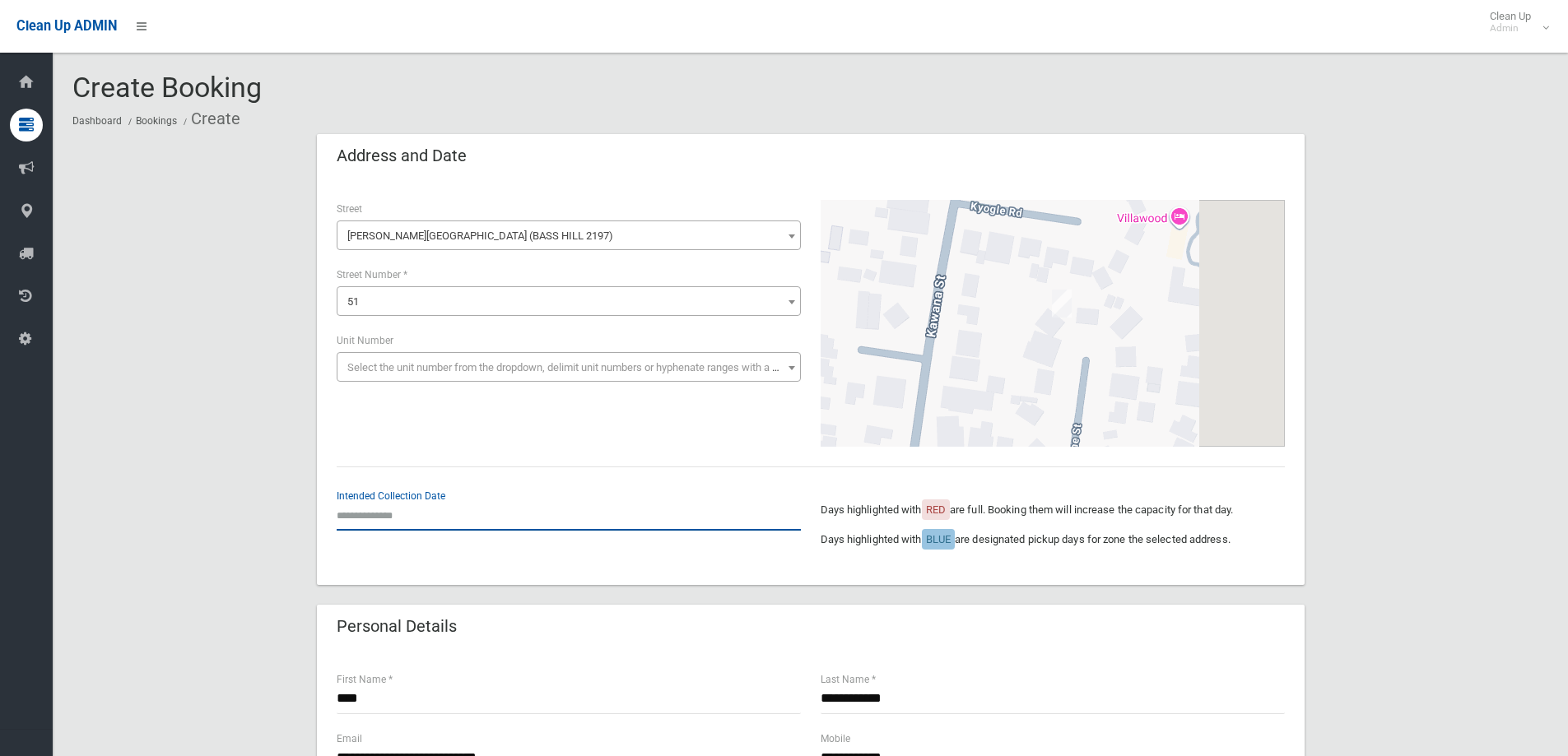
click at [438, 513] on input "text" at bounding box center [569, 516] width 465 height 30
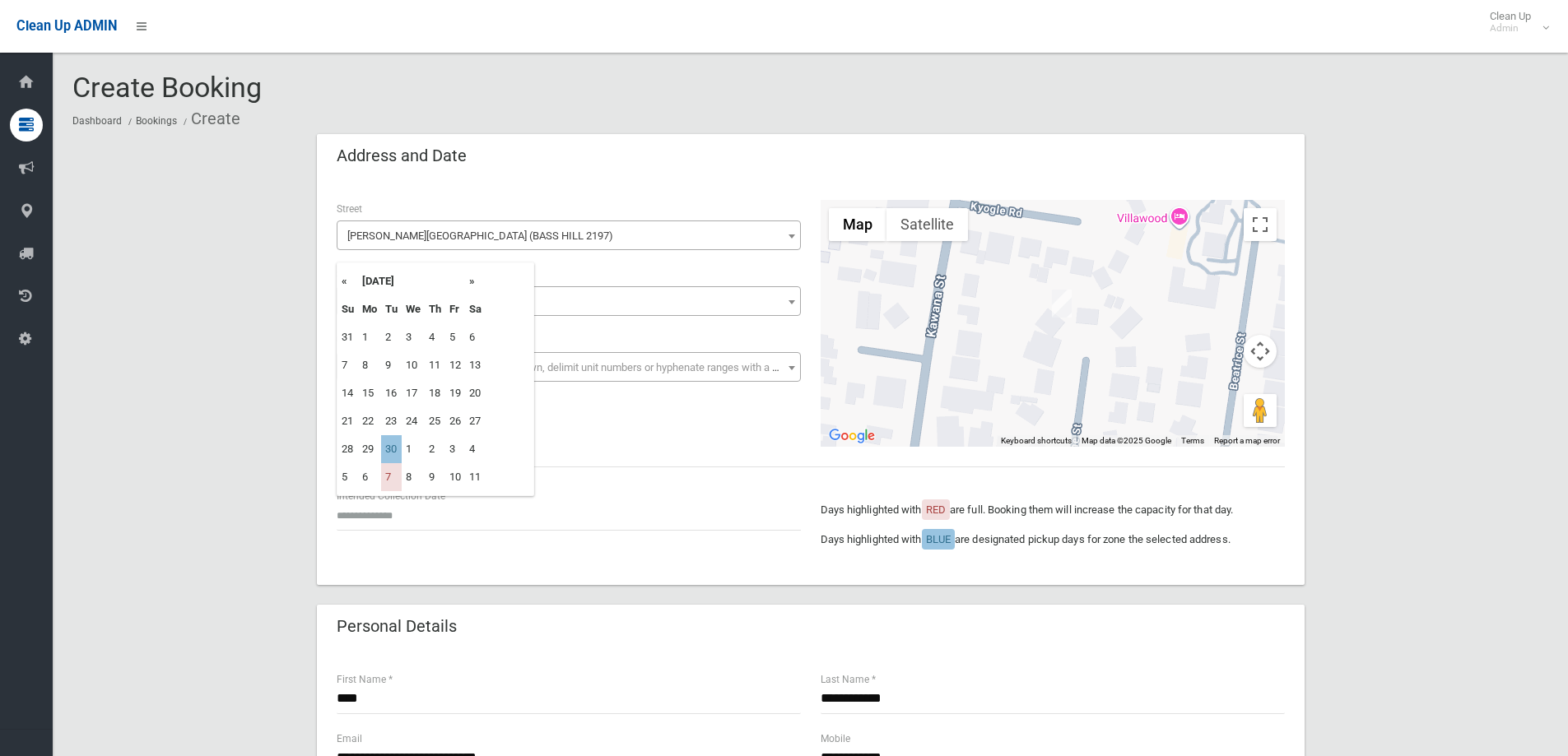
click at [470, 280] on th "»" at bounding box center [475, 281] width 21 height 28
click at [341, 280] on th "«" at bounding box center [347, 281] width 21 height 28
click at [466, 286] on th "September 2025" at bounding box center [411, 281] width 107 height 28
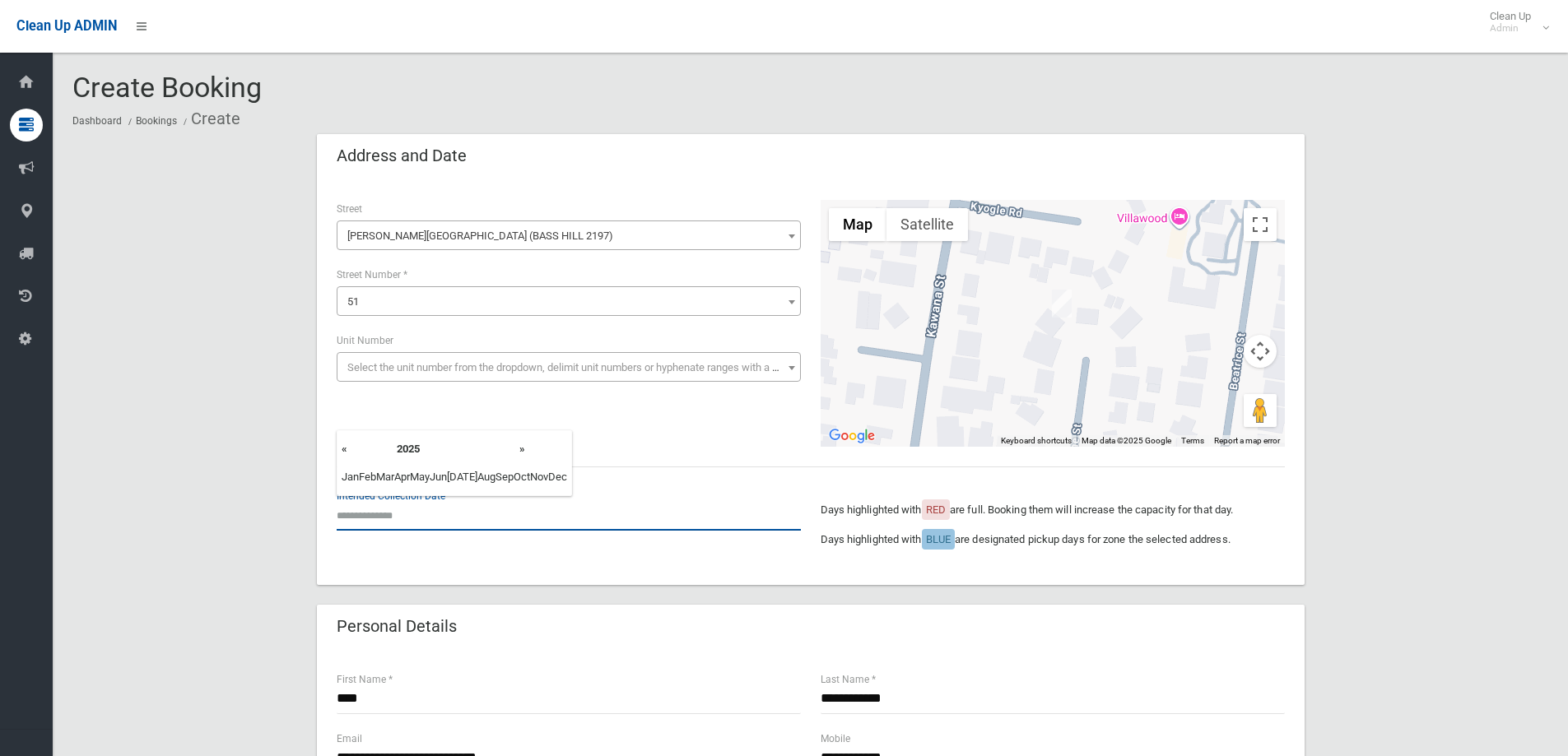
click at [461, 527] on input "text" at bounding box center [569, 516] width 465 height 30
click at [452, 521] on input "text" at bounding box center [569, 516] width 465 height 30
drag, startPoint x: 566, startPoint y: 465, endPoint x: 584, endPoint y: 443, distance: 28.4
click at [566, 465] on div "**********" at bounding box center [810, 383] width 988 height 405
click at [454, 515] on input "text" at bounding box center [569, 516] width 465 height 30
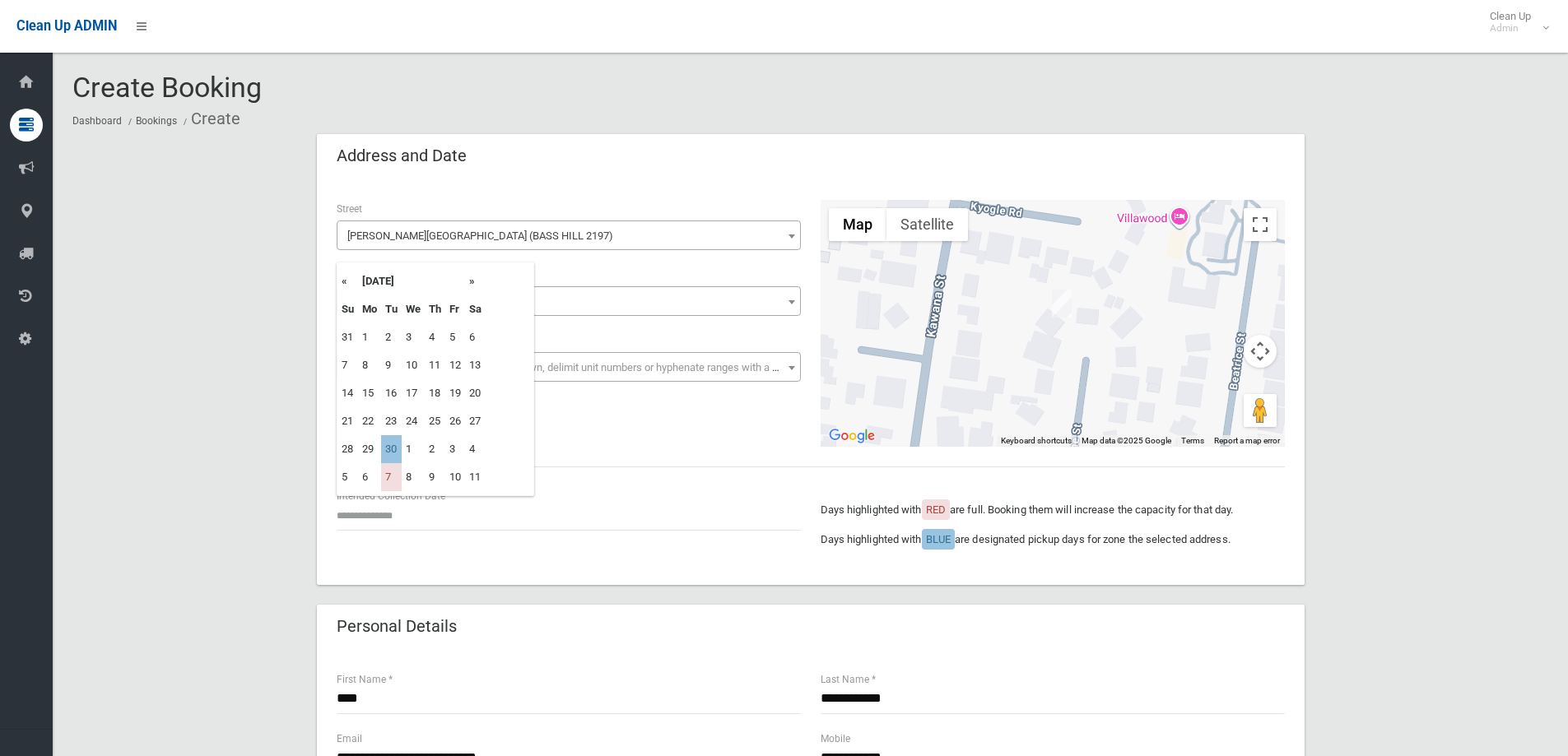
click at [471, 281] on th "»" at bounding box center [475, 281] width 21 height 28
click at [390, 395] on td "14" at bounding box center [391, 393] width 21 height 28
type input "**********"
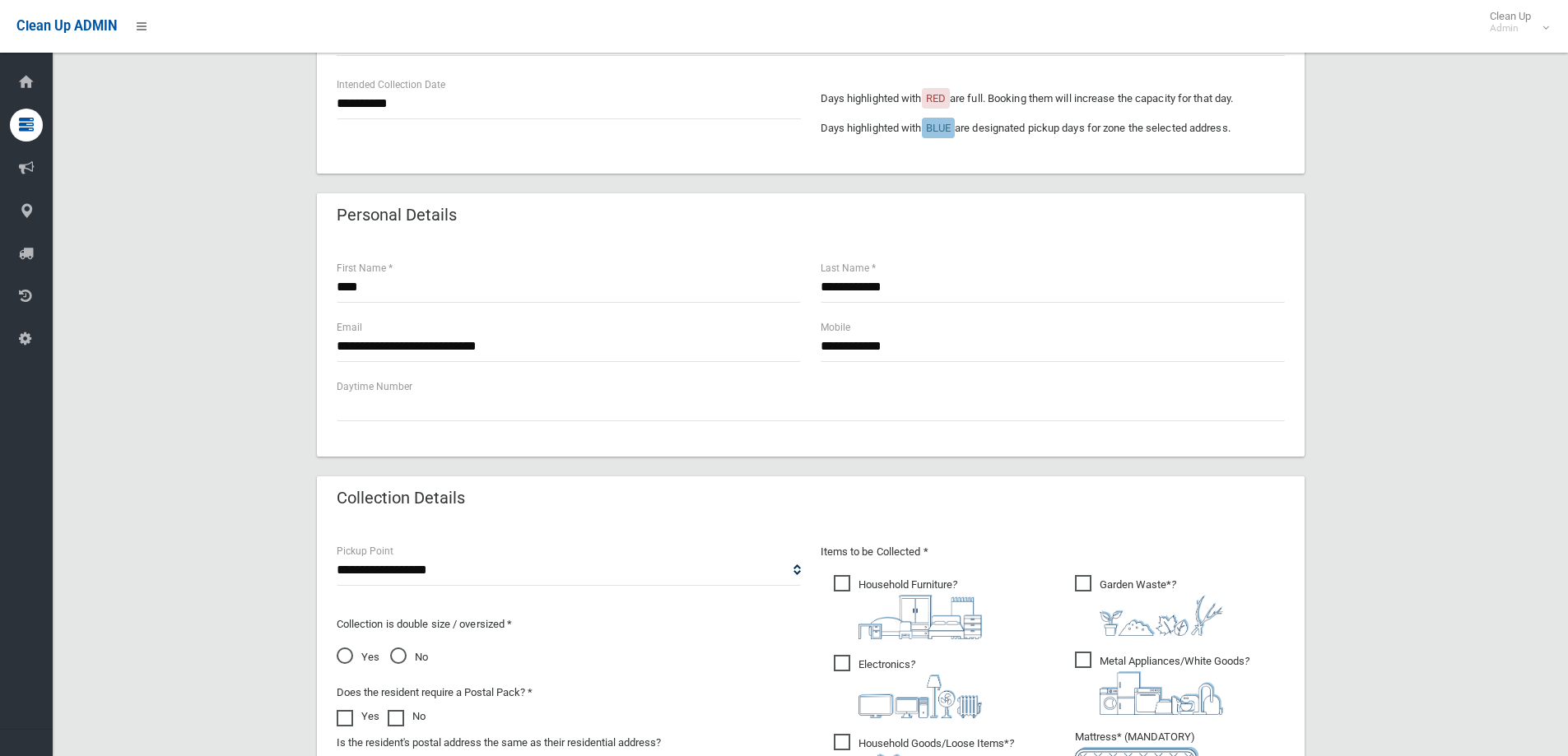
scroll to position [823, 0]
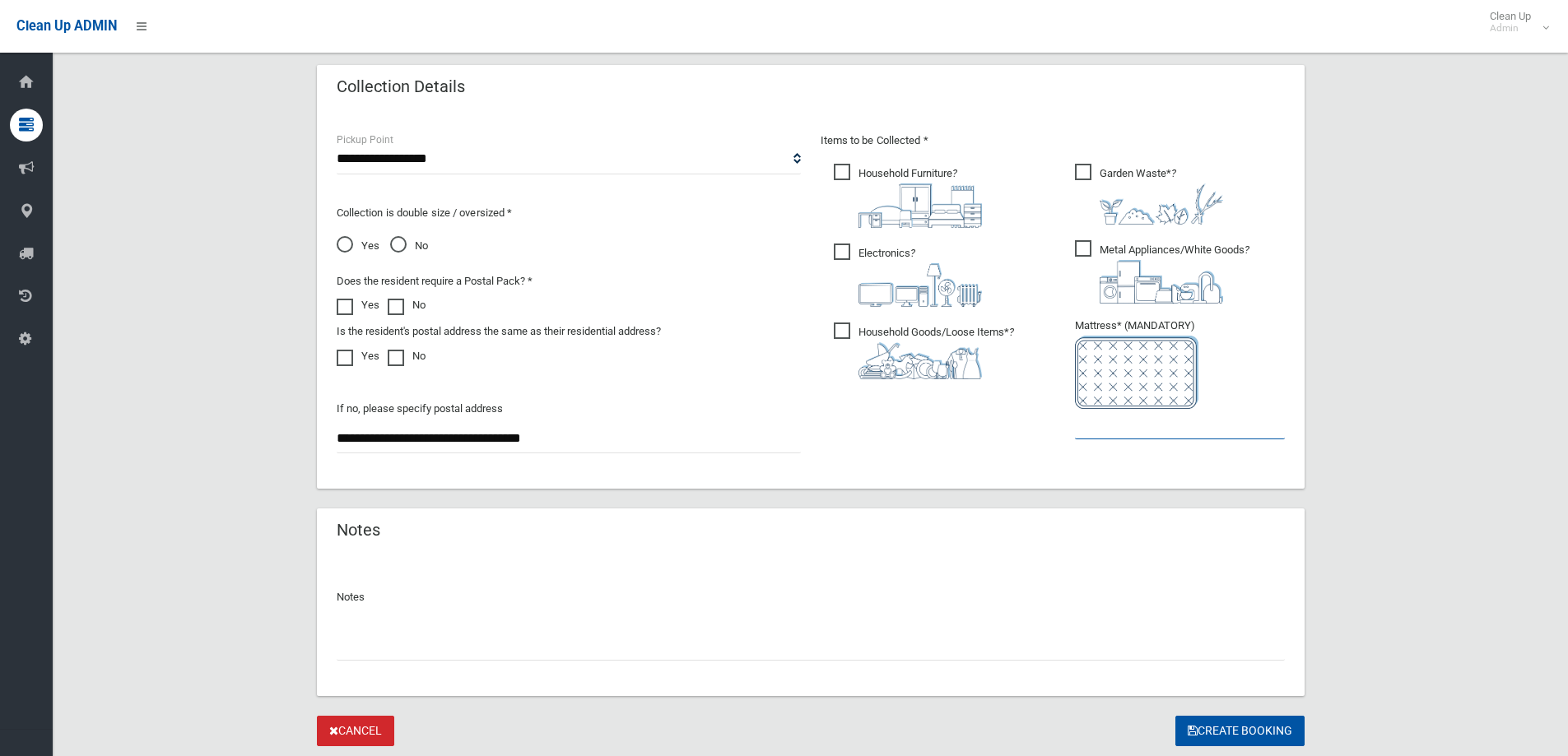
click at [1148, 435] on input "text" at bounding box center [1180, 424] width 210 height 30
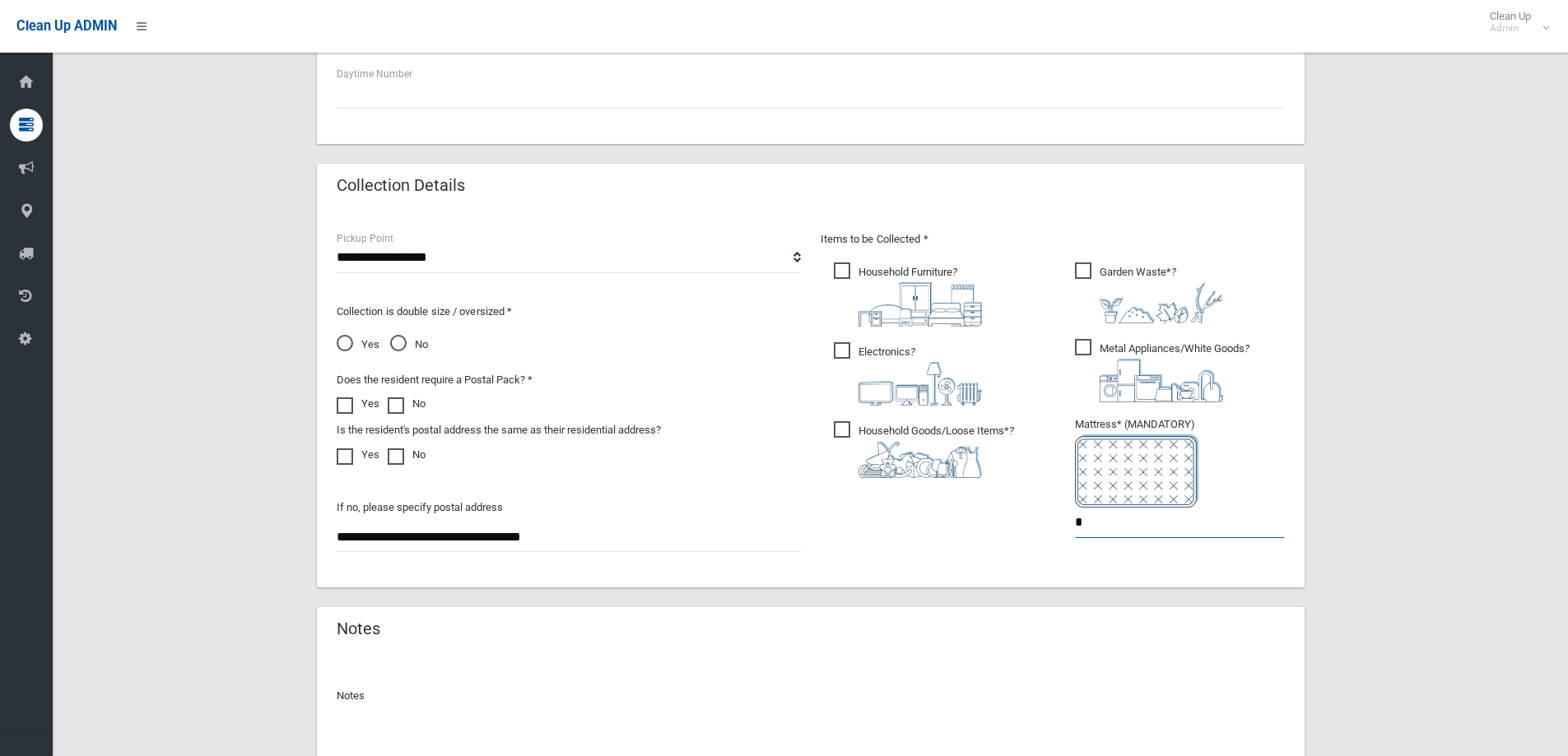
scroll to position [873, 0]
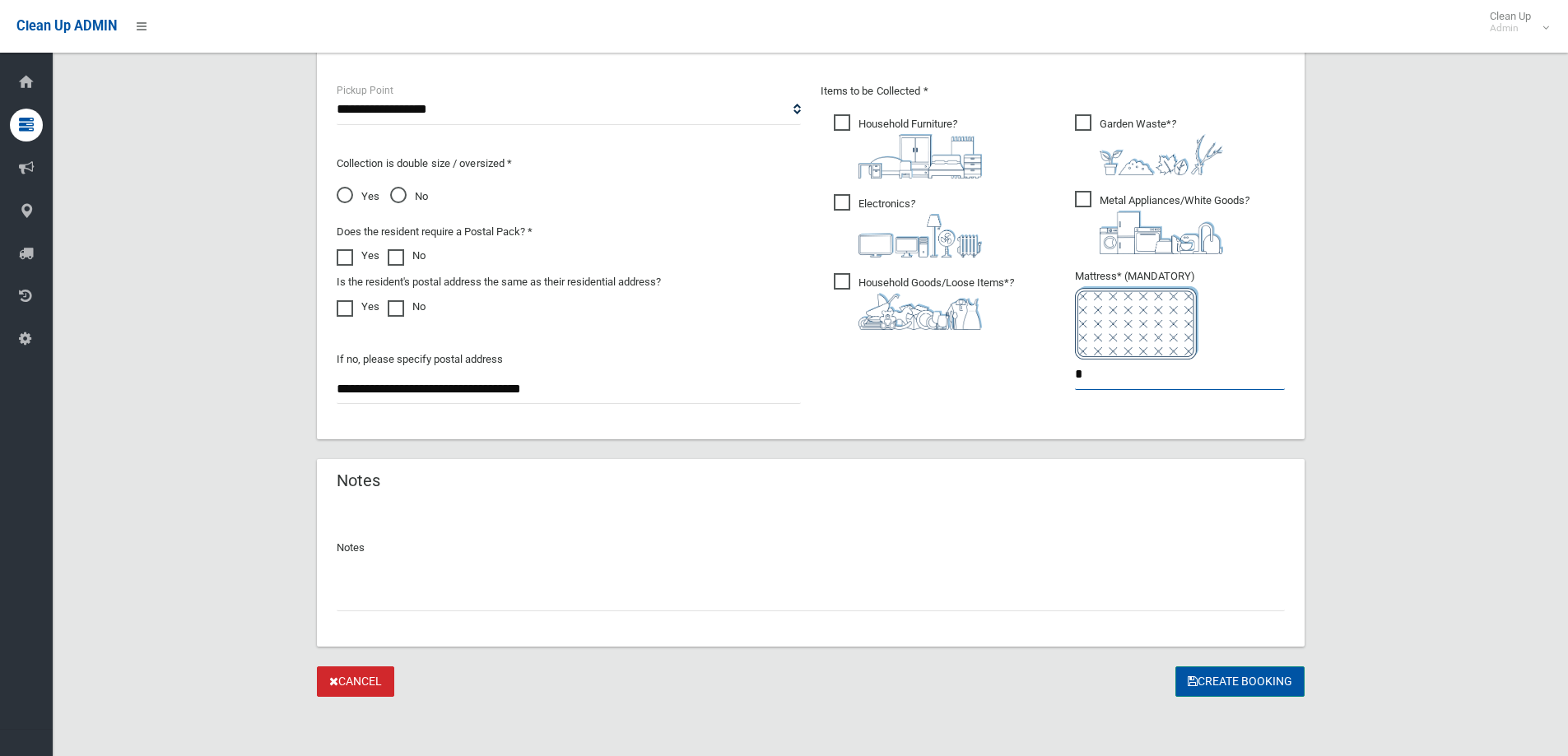
type input "*"
click at [1259, 673] on button "Create Booking" at bounding box center [1240, 682] width 129 height 30
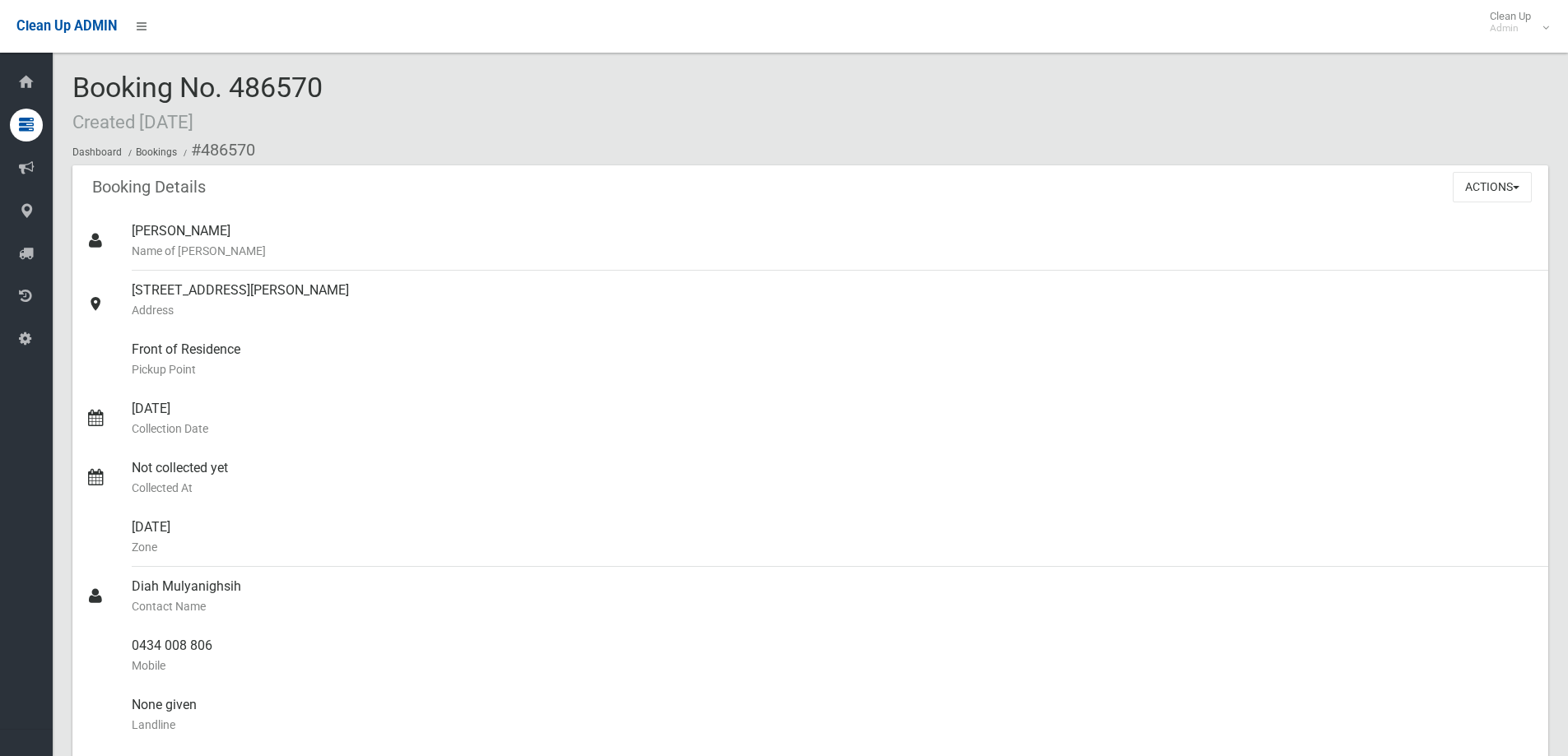
click at [882, 162] on ol "Dashboard Bookings #486570" at bounding box center [810, 151] width 1476 height 30
drag, startPoint x: 752, startPoint y: 202, endPoint x: 598, endPoint y: 146, distance: 163.9
click at [752, 202] on div "Booking Details Actions View Booking Edit Booking Clone Booking Add Booking Ima…" at bounding box center [810, 187] width 1476 height 46
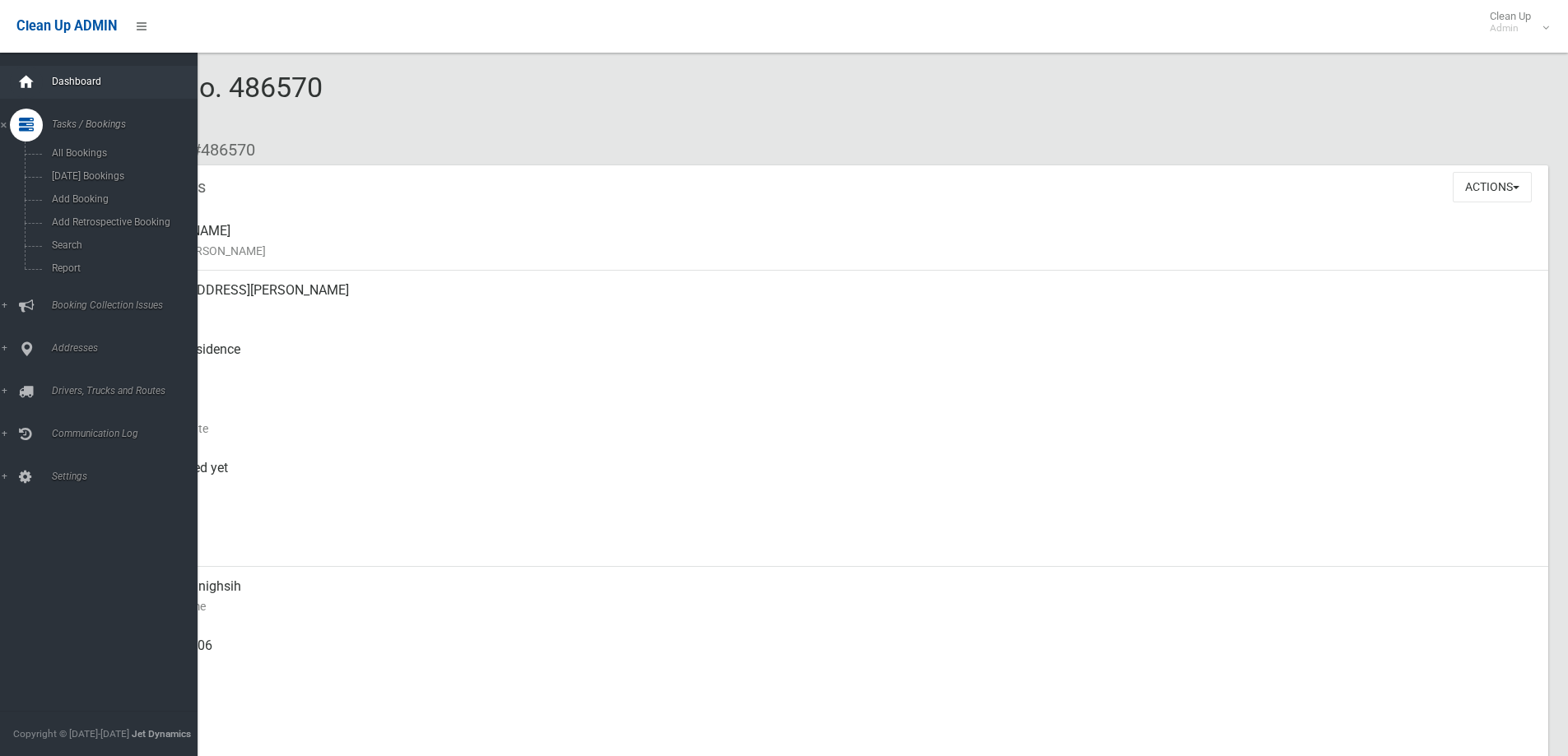
click at [39, 74] on div at bounding box center [26, 82] width 33 height 33
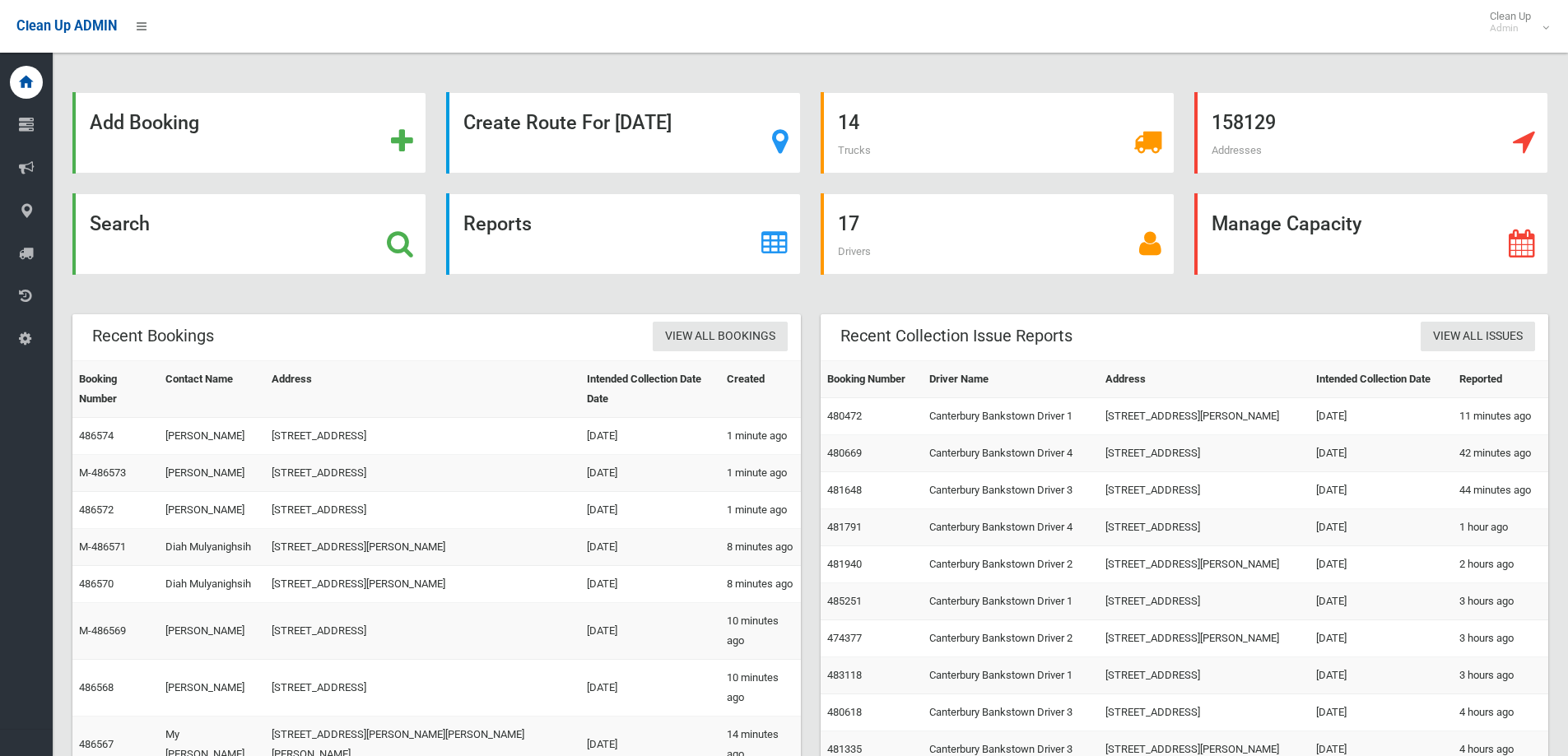
click at [811, 175] on div "14 Trucks" at bounding box center [997, 143] width 374 height 101
